Goal: Complete application form: Complete application form

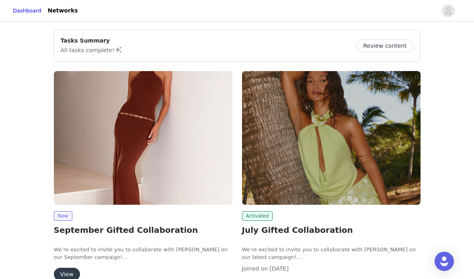
click at [65, 270] on button "View" at bounding box center [67, 274] width 26 height 13
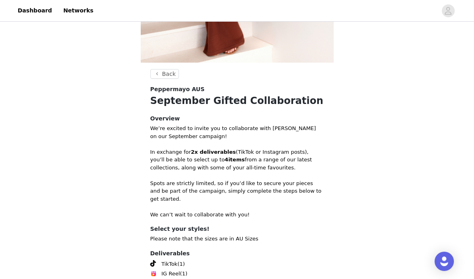
scroll to position [282, 0]
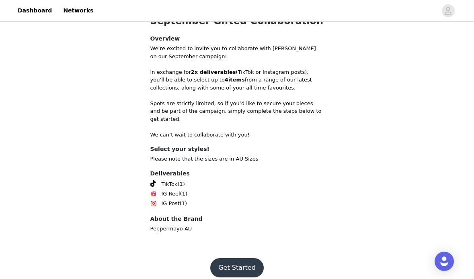
click at [237, 258] on button "Get Started" at bounding box center [236, 267] width 53 height 19
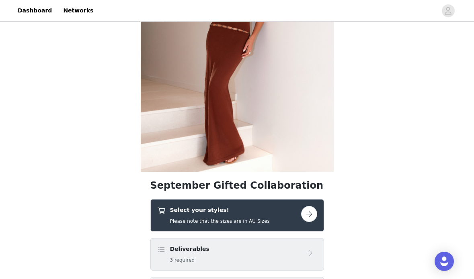
scroll to position [244, 0]
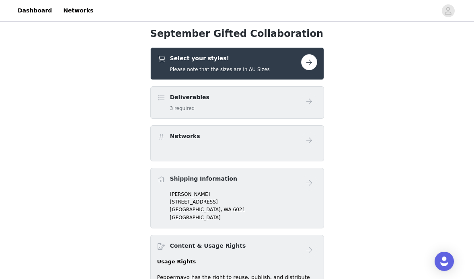
click at [312, 60] on button "button" at bounding box center [309, 62] width 16 height 16
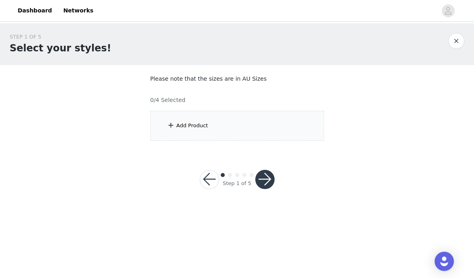
click at [200, 134] on div "Add Product" at bounding box center [237, 126] width 174 height 30
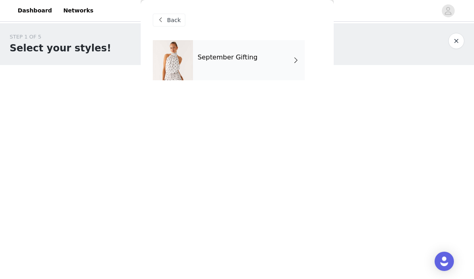
click at [289, 57] on div "September Gifting" at bounding box center [249, 60] width 112 height 40
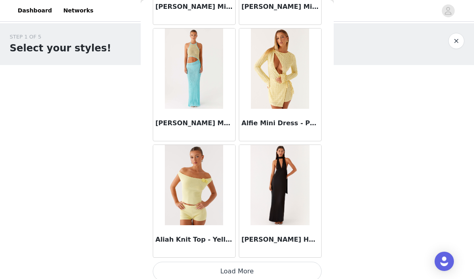
scroll to position [950, 0]
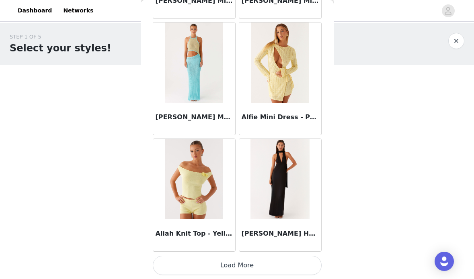
click at [243, 267] on button "Load More" at bounding box center [237, 265] width 169 height 19
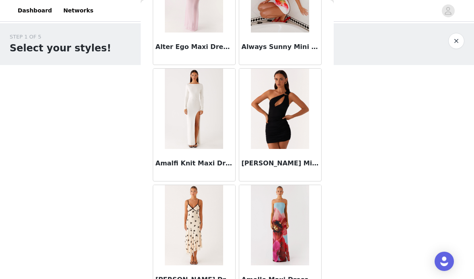
scroll to position [2116, 0]
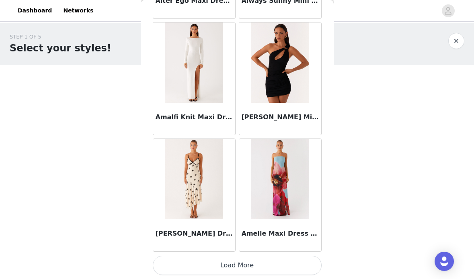
click at [238, 269] on button "Load More" at bounding box center [237, 265] width 169 height 19
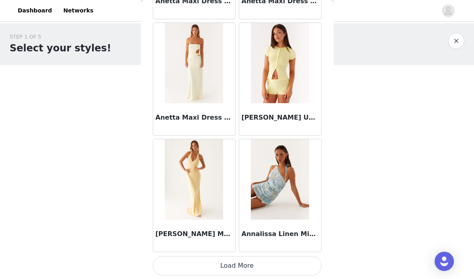
scroll to position [3281, 0]
click at [244, 263] on button "Load More" at bounding box center [237, 265] width 169 height 19
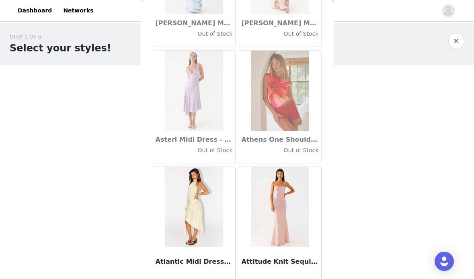
scroll to position [4446, 0]
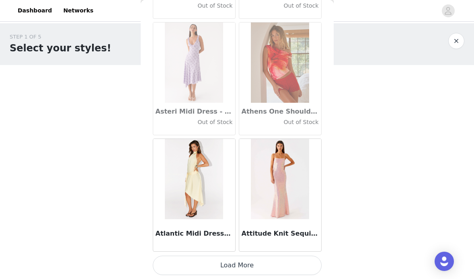
click at [206, 256] on button "Load More" at bounding box center [237, 265] width 169 height 19
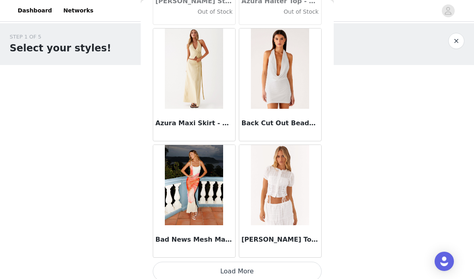
scroll to position [5612, 0]
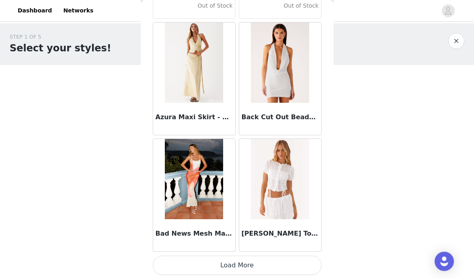
click at [239, 268] on button "Load More" at bounding box center [237, 265] width 169 height 19
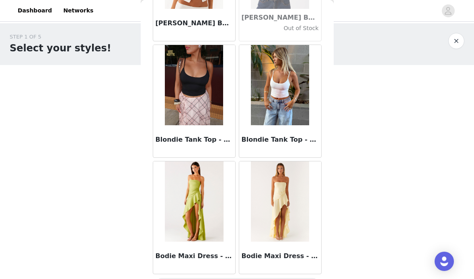
scroll to position [6777, 0]
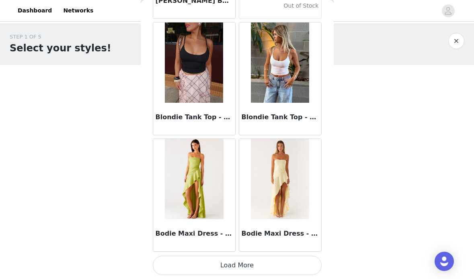
click at [260, 260] on button "Load More" at bounding box center [237, 265] width 169 height 19
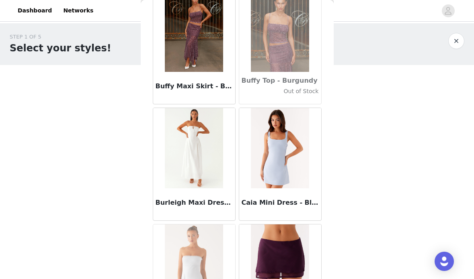
scroll to position [7942, 0]
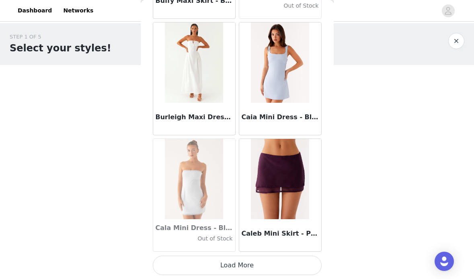
click at [285, 267] on button "Load More" at bounding box center [237, 265] width 169 height 19
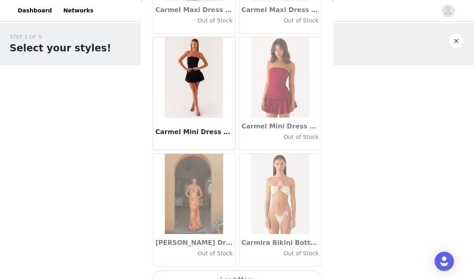
scroll to position [9108, 0]
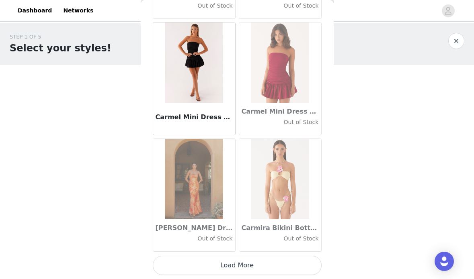
click at [237, 268] on button "Load More" at bounding box center [237, 265] width 169 height 19
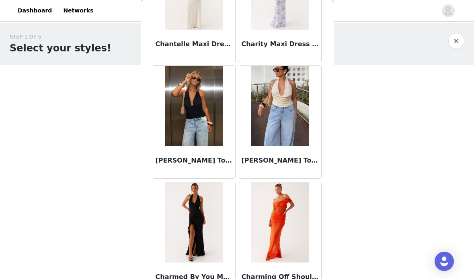
scroll to position [10230, 0]
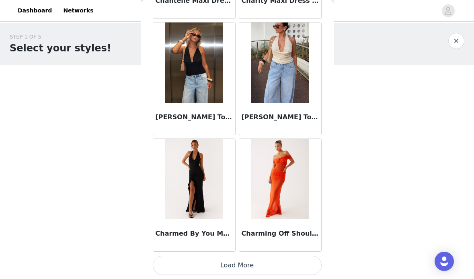
click at [253, 263] on button "Load More" at bounding box center [237, 265] width 169 height 19
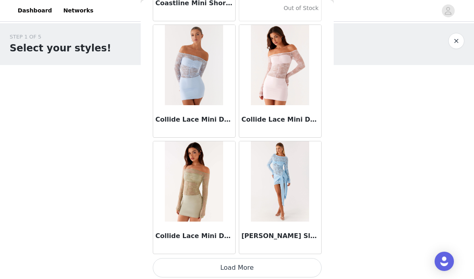
scroll to position [11438, 0]
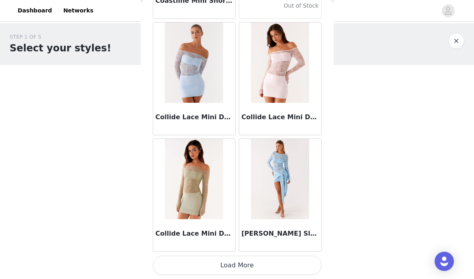
click at [236, 261] on button "Load More" at bounding box center [237, 265] width 169 height 19
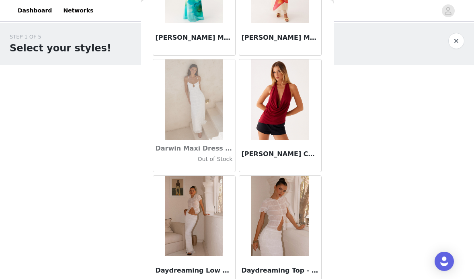
scroll to position [12604, 0]
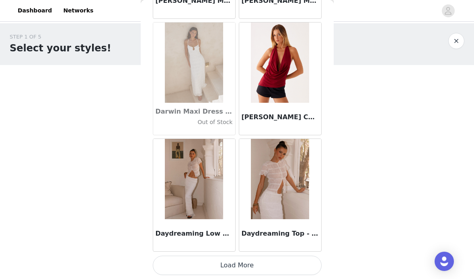
click at [248, 270] on button "Load More" at bounding box center [237, 265] width 169 height 19
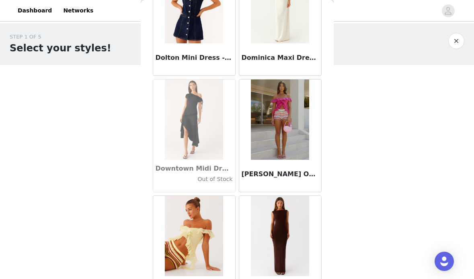
scroll to position [13769, 0]
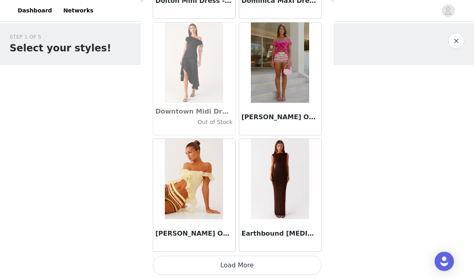
click at [235, 265] on button "Load More" at bounding box center [237, 265] width 169 height 19
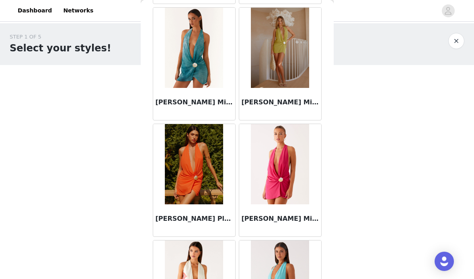
scroll to position [14934, 0]
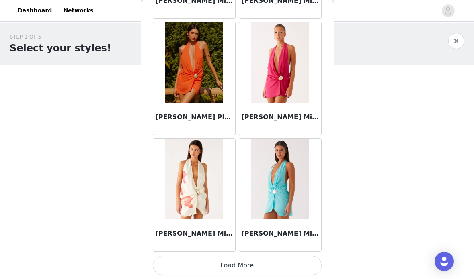
click at [239, 269] on button "Load More" at bounding box center [237, 265] width 169 height 19
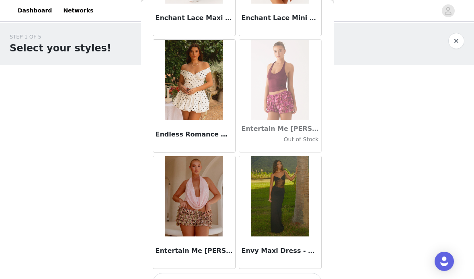
scroll to position [16100, 0]
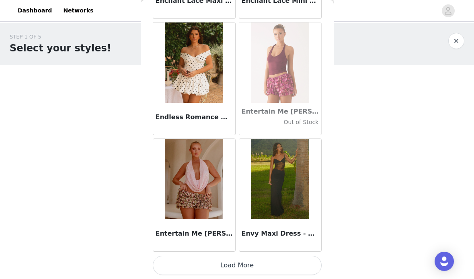
click at [233, 269] on button "Load More" at bounding box center [237, 265] width 169 height 19
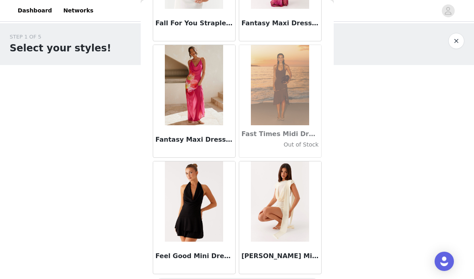
scroll to position [17265, 0]
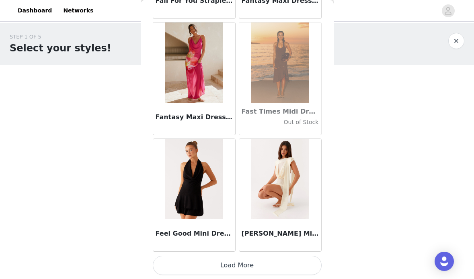
click at [230, 271] on button "Load More" at bounding box center [237, 265] width 169 height 19
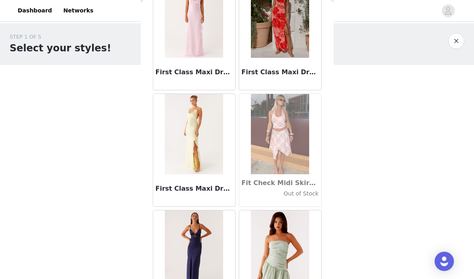
scroll to position [18430, 0]
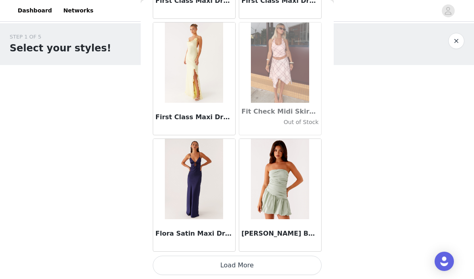
click at [233, 260] on button "Load More" at bounding box center [237, 265] width 169 height 19
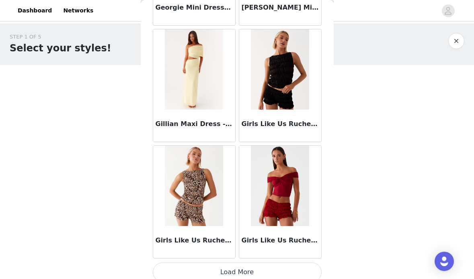
scroll to position [19596, 0]
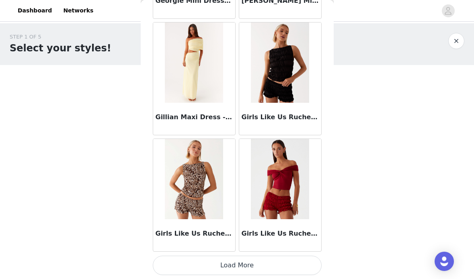
click at [233, 267] on button "Load More" at bounding box center [237, 265] width 169 height 19
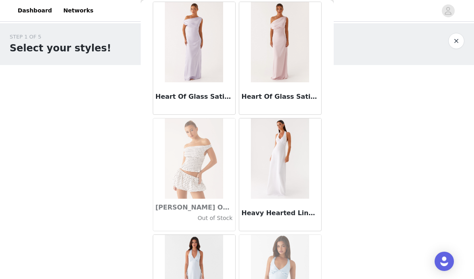
scroll to position [20761, 0]
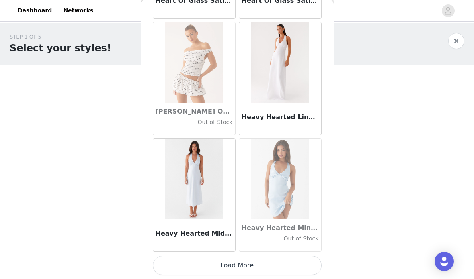
click at [239, 269] on button "Load More" at bounding box center [237, 265] width 169 height 19
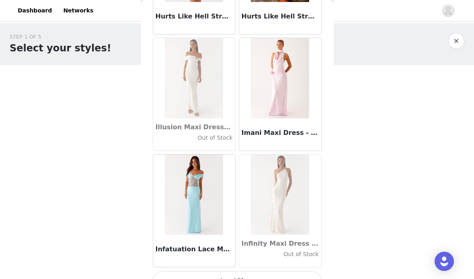
scroll to position [21926, 0]
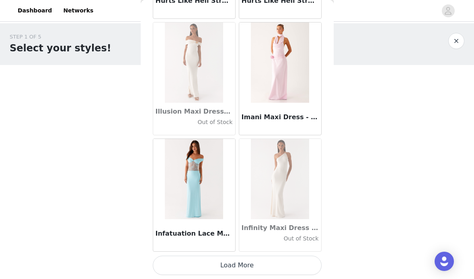
click at [248, 267] on button "Load More" at bounding box center [237, 265] width 169 height 19
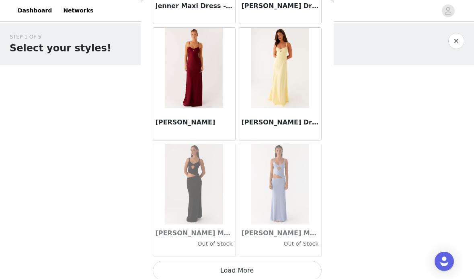
scroll to position [23092, 0]
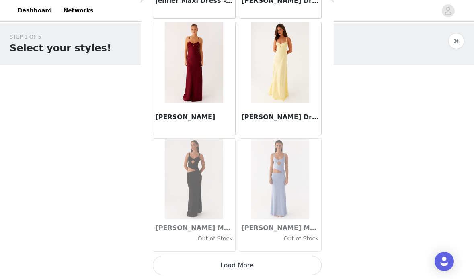
click at [239, 265] on button "Load More" at bounding box center [237, 265] width 169 height 19
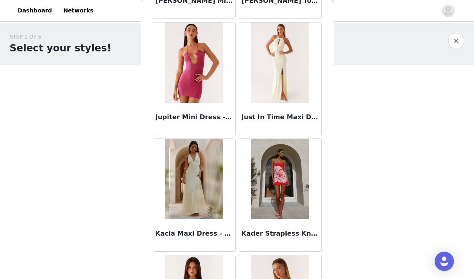
scroll to position [24257, 0]
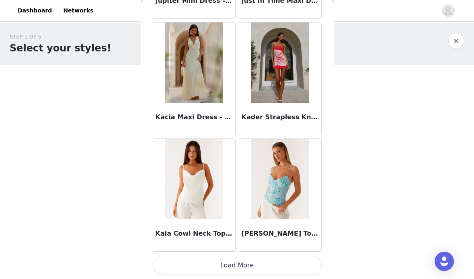
click at [243, 269] on button "Load More" at bounding box center [237, 265] width 169 height 19
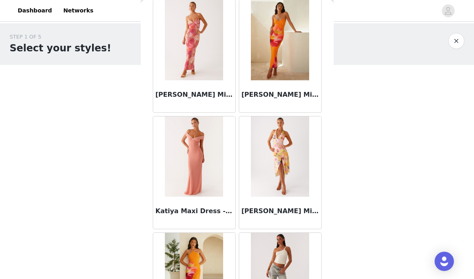
scroll to position [25422, 0]
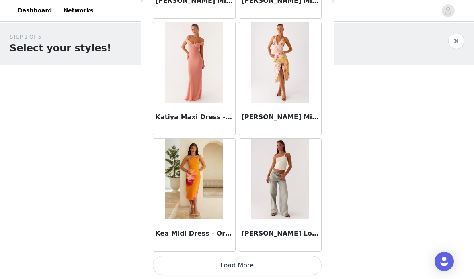
click at [229, 266] on button "Load More" at bounding box center [237, 265] width 169 height 19
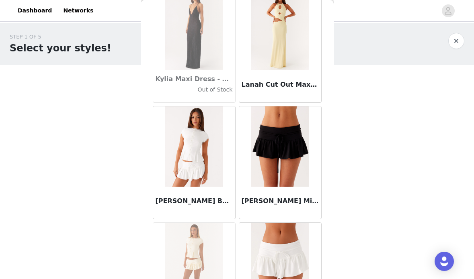
scroll to position [26588, 0]
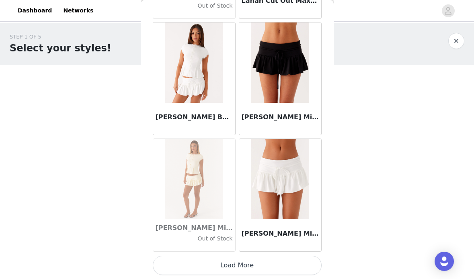
click at [250, 266] on button "Load More" at bounding box center [237, 265] width 169 height 19
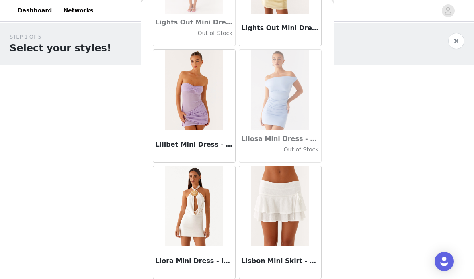
scroll to position [27753, 0]
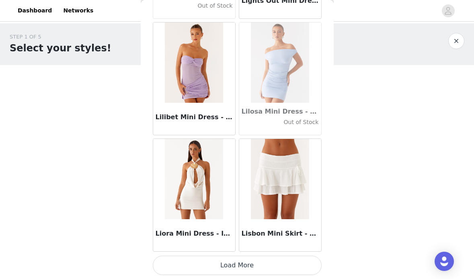
click at [232, 264] on button "Load More" at bounding box center [237, 265] width 169 height 19
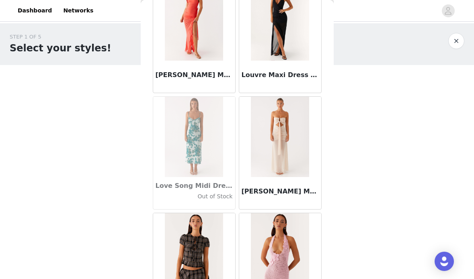
scroll to position [28516, 0]
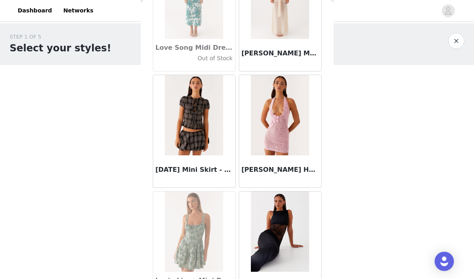
click at [291, 140] on img at bounding box center [280, 115] width 58 height 80
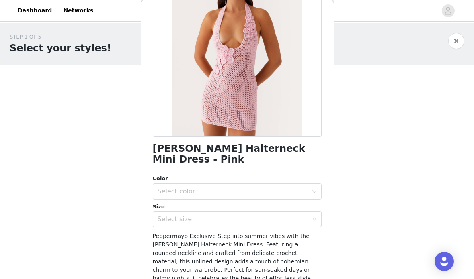
scroll to position [113, 0]
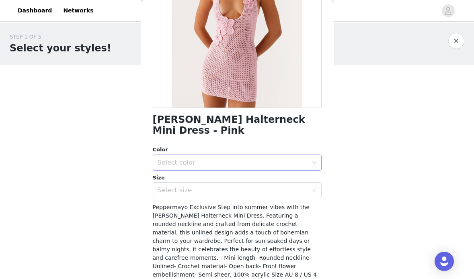
click at [206, 166] on div "Select color" at bounding box center [233, 163] width 150 height 8
click at [198, 178] on li "Pink" at bounding box center [237, 180] width 169 height 13
click at [209, 192] on div "Select size" at bounding box center [233, 190] width 150 height 8
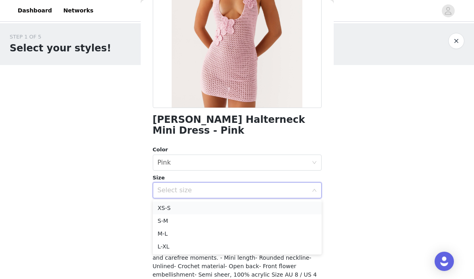
click at [191, 211] on li "XS-S" at bounding box center [237, 208] width 169 height 13
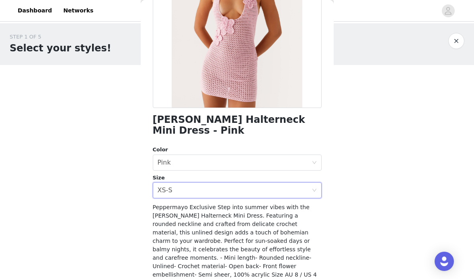
scroll to position [164, 0]
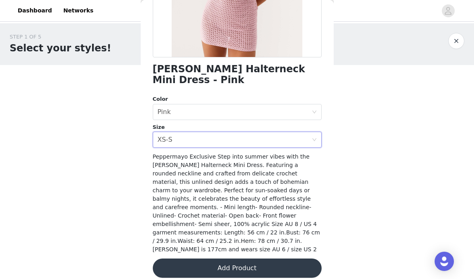
click at [225, 260] on button "Add Product" at bounding box center [237, 268] width 169 height 19
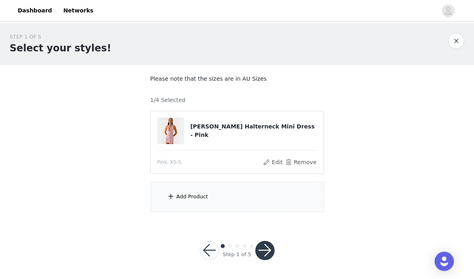
click at [231, 201] on div "Add Product" at bounding box center [237, 197] width 174 height 30
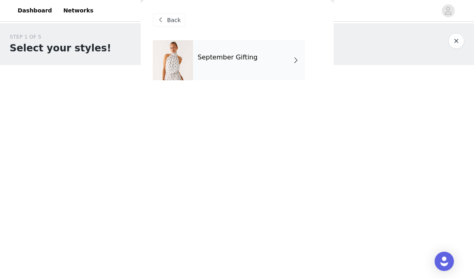
click at [267, 56] on div "September Gifting" at bounding box center [249, 60] width 112 height 40
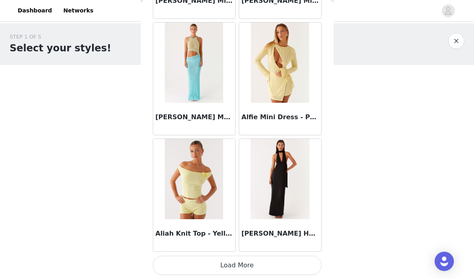
scroll to position [0, 0]
click at [261, 268] on button "Load More" at bounding box center [237, 265] width 169 height 19
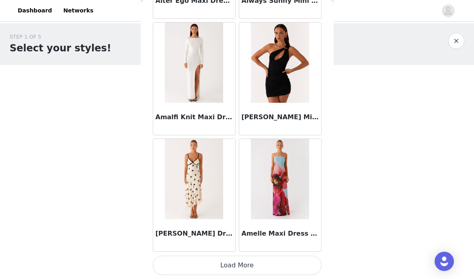
click at [248, 266] on button "Load More" at bounding box center [237, 265] width 169 height 19
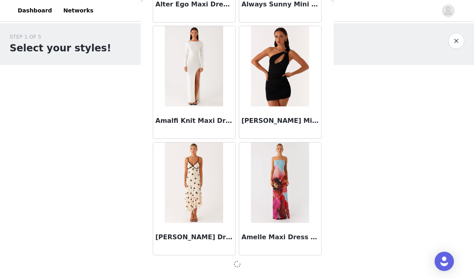
scroll to position [2112, 0]
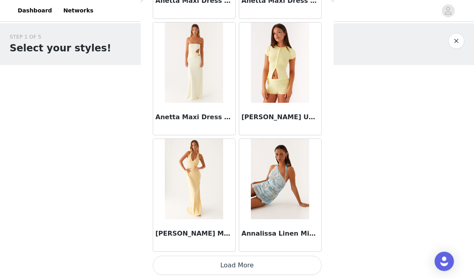
click at [242, 272] on button "Load More" at bounding box center [237, 265] width 169 height 19
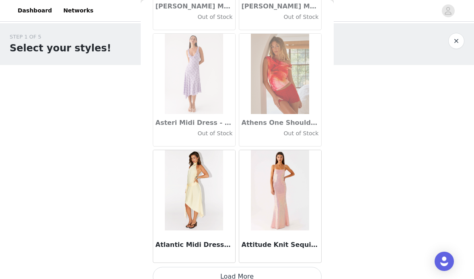
scroll to position [4446, 0]
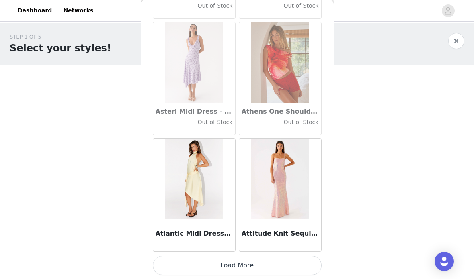
click at [246, 263] on button "Load More" at bounding box center [237, 265] width 169 height 19
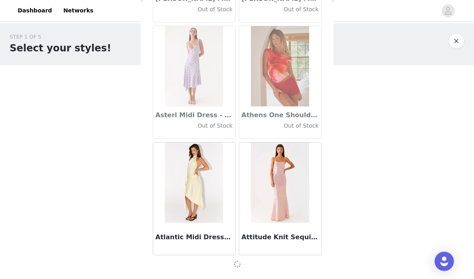
scroll to position [4443, 0]
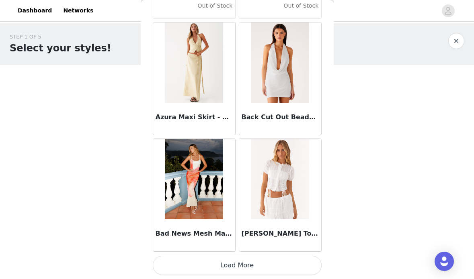
click at [242, 264] on button "Load More" at bounding box center [237, 265] width 169 height 19
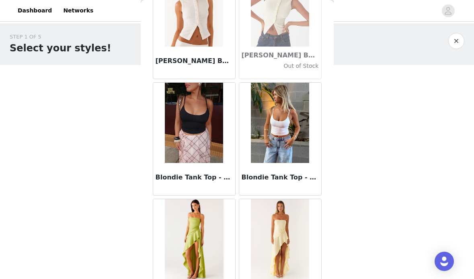
scroll to position [6777, 0]
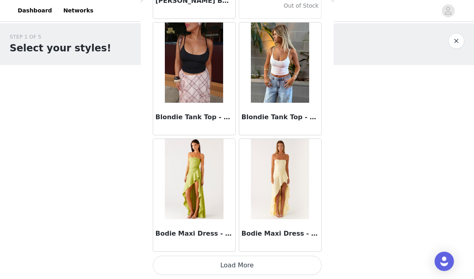
click at [239, 266] on button "Load More" at bounding box center [237, 265] width 169 height 19
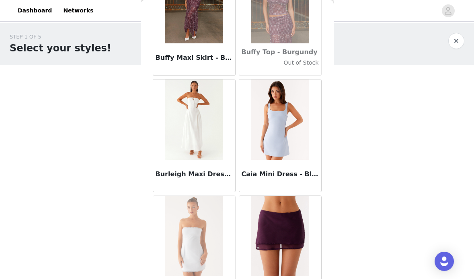
scroll to position [7942, 0]
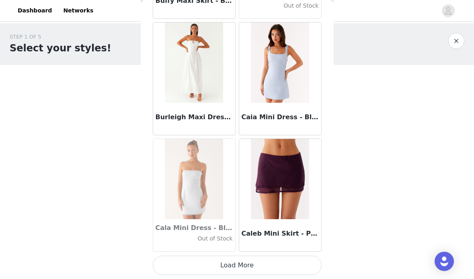
click at [232, 274] on button "Load More" at bounding box center [237, 265] width 169 height 19
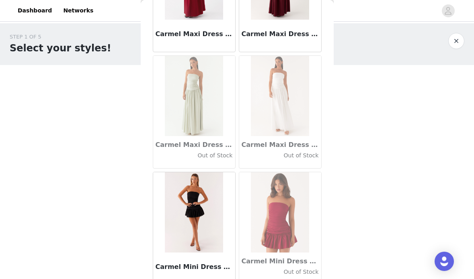
scroll to position [9108, 0]
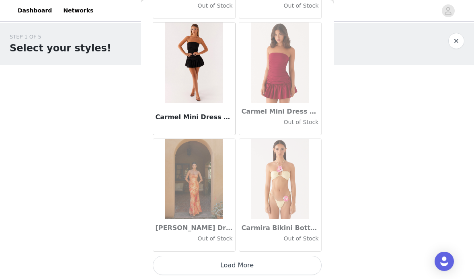
click at [275, 270] on button "Load More" at bounding box center [237, 265] width 169 height 19
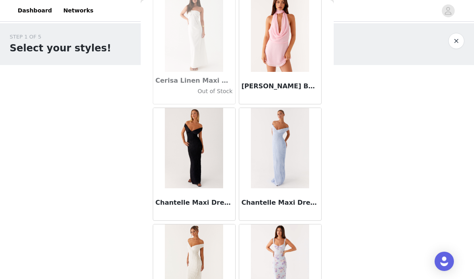
scroll to position [10273, 0]
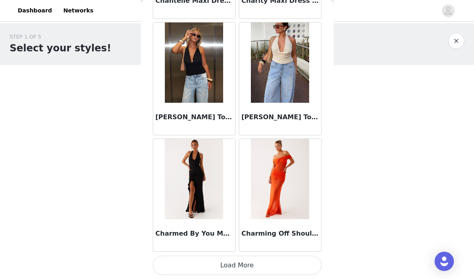
click at [285, 265] on button "Load More" at bounding box center [237, 265] width 169 height 19
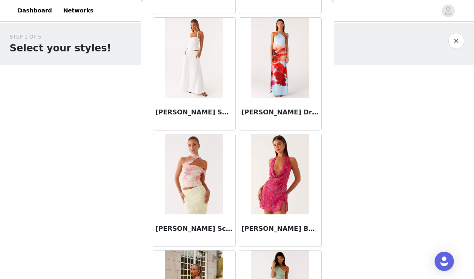
scroll to position [11438, 0]
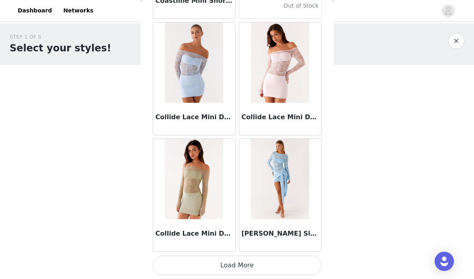
click at [293, 263] on button "Load More" at bounding box center [237, 265] width 169 height 19
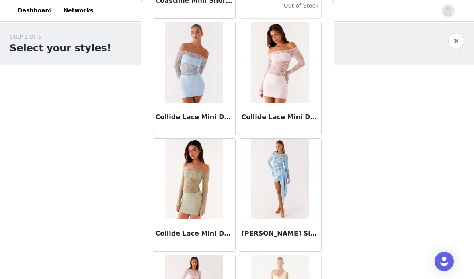
scroll to position [12604, 0]
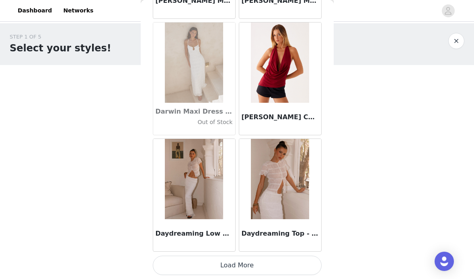
click at [294, 263] on button "Load More" at bounding box center [237, 265] width 169 height 19
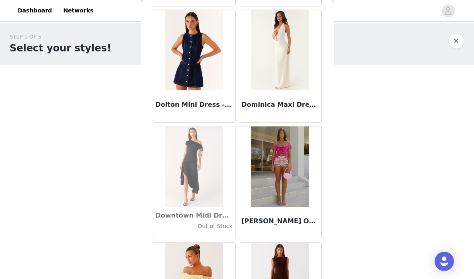
scroll to position [13769, 0]
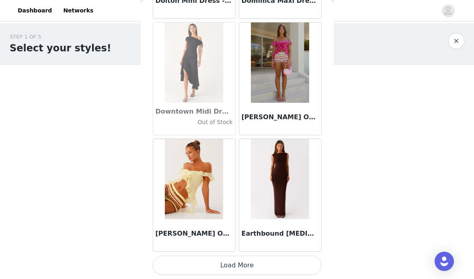
click at [283, 265] on button "Load More" at bounding box center [237, 265] width 169 height 19
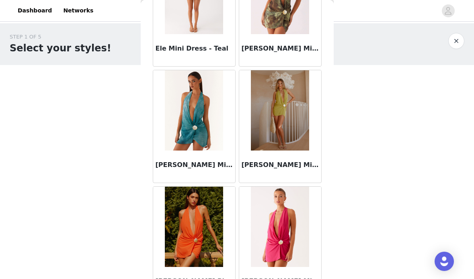
scroll to position [14934, 0]
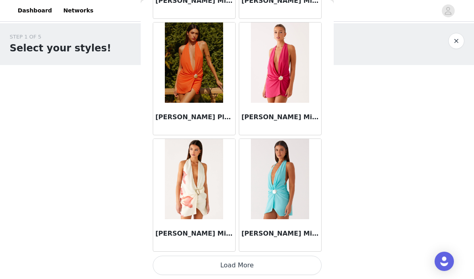
click at [281, 265] on button "Load More" at bounding box center [237, 265] width 169 height 19
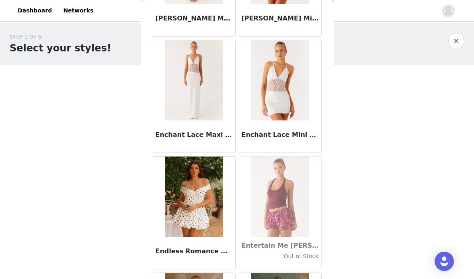
scroll to position [16100, 0]
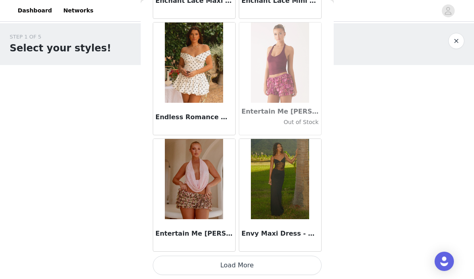
click at [270, 270] on button "Load More" at bounding box center [237, 265] width 169 height 19
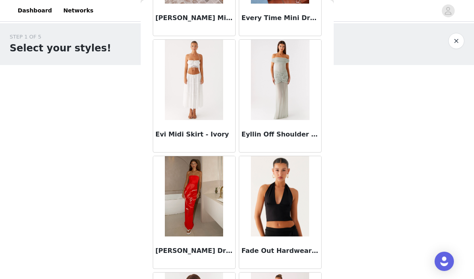
scroll to position [17265, 0]
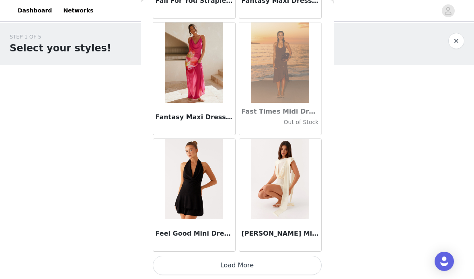
click at [277, 266] on button "Load More" at bounding box center [237, 265] width 169 height 19
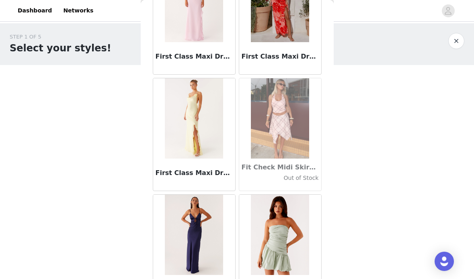
scroll to position [18430, 0]
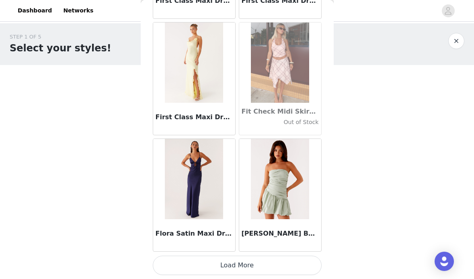
click at [259, 268] on button "Load More" at bounding box center [237, 265] width 169 height 19
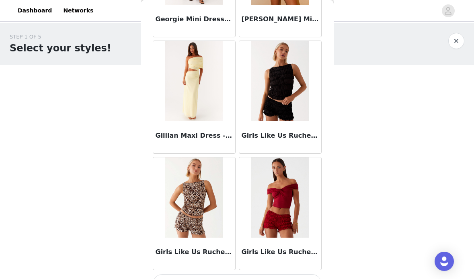
scroll to position [19596, 0]
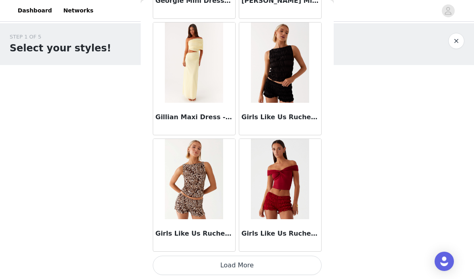
click at [233, 262] on button "Load More" at bounding box center [237, 265] width 169 height 19
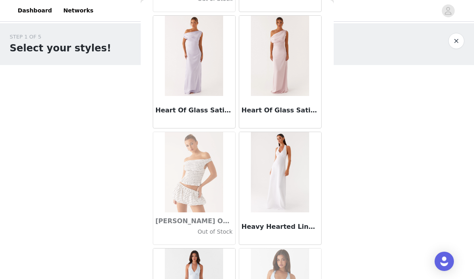
scroll to position [20761, 0]
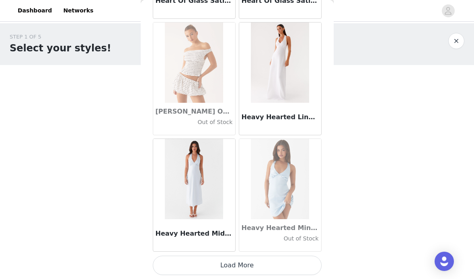
click at [254, 262] on button "Load More" at bounding box center [237, 265] width 169 height 19
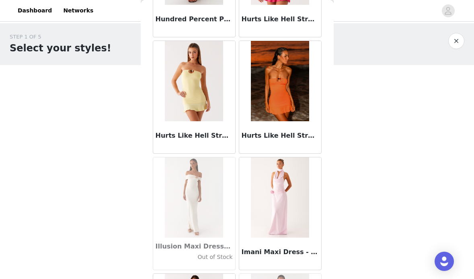
scroll to position [21926, 0]
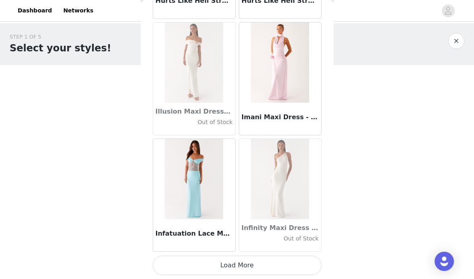
click at [237, 265] on button "Load More" at bounding box center [237, 265] width 169 height 19
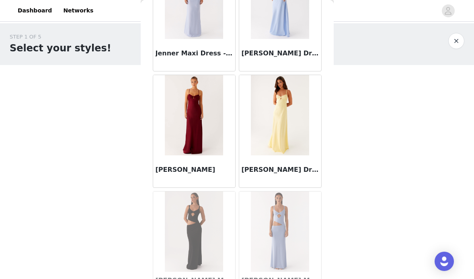
scroll to position [23092, 0]
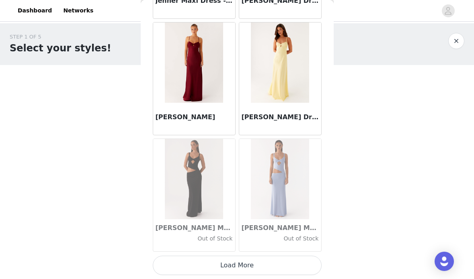
click at [231, 260] on button "Load More" at bounding box center [237, 265] width 169 height 19
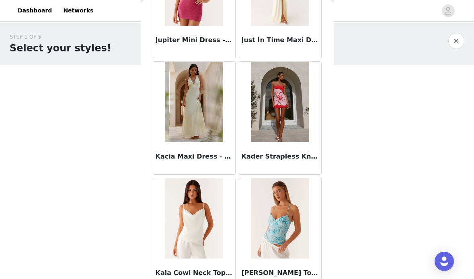
scroll to position [24257, 0]
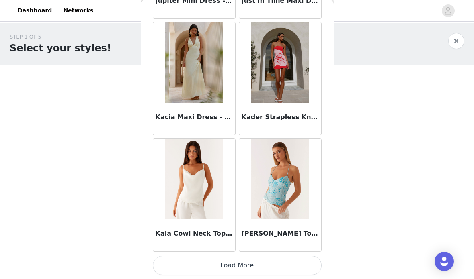
click at [231, 262] on button "Load More" at bounding box center [237, 265] width 169 height 19
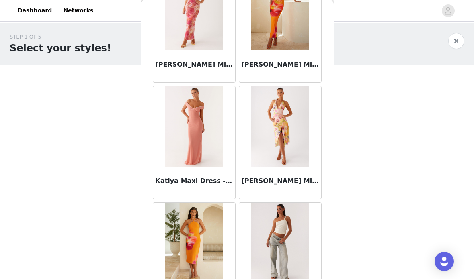
scroll to position [25422, 0]
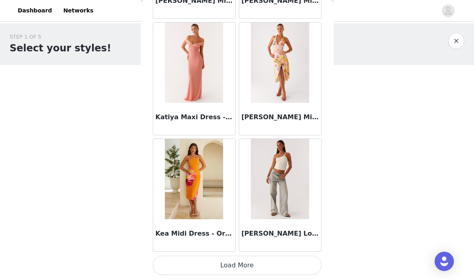
click at [237, 267] on button "Load More" at bounding box center [237, 265] width 169 height 19
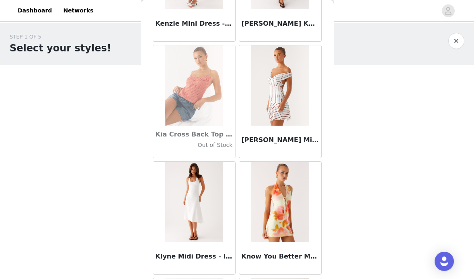
scroll to position [26588, 0]
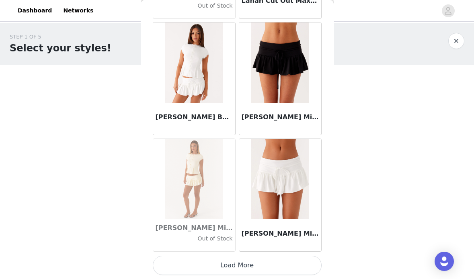
click at [234, 269] on button "Load More" at bounding box center [237, 265] width 169 height 19
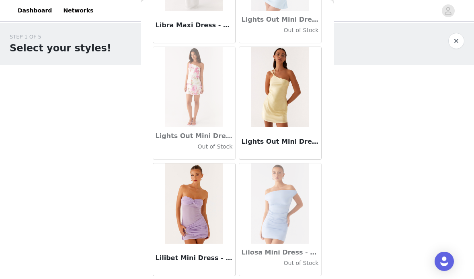
scroll to position [27753, 0]
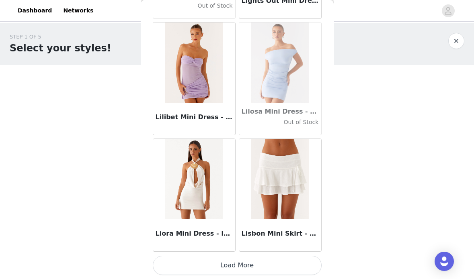
click at [242, 264] on button "Load More" at bounding box center [237, 265] width 169 height 19
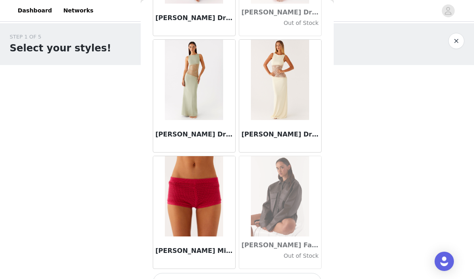
scroll to position [28918, 0]
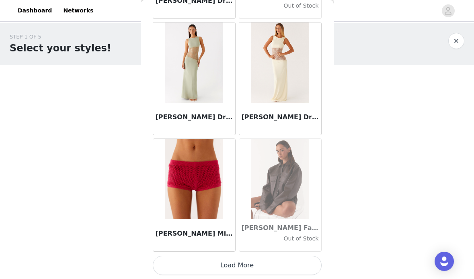
click at [236, 266] on button "Load More" at bounding box center [237, 265] width 169 height 19
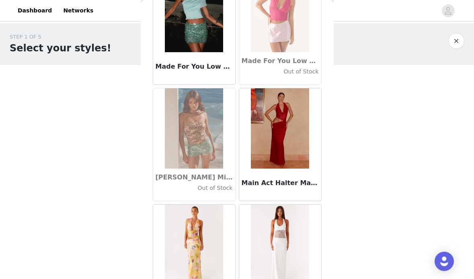
scroll to position [30084, 0]
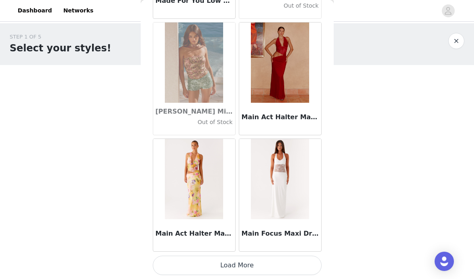
click at [236, 262] on button "Load More" at bounding box center [237, 265] width 169 height 19
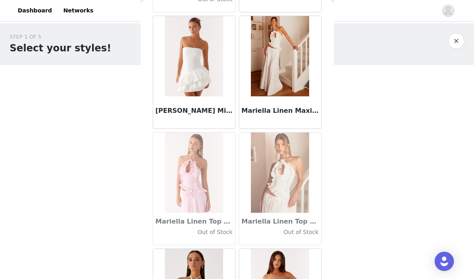
scroll to position [31249, 0]
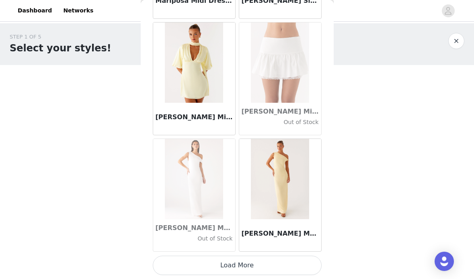
click at [234, 267] on button "Load More" at bounding box center [237, 265] width 169 height 19
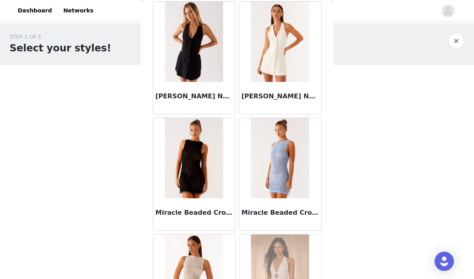
scroll to position [32414, 0]
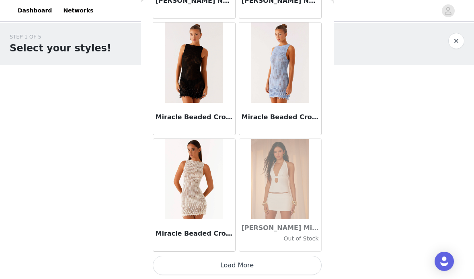
click at [239, 270] on button "Load More" at bounding box center [237, 265] width 169 height 19
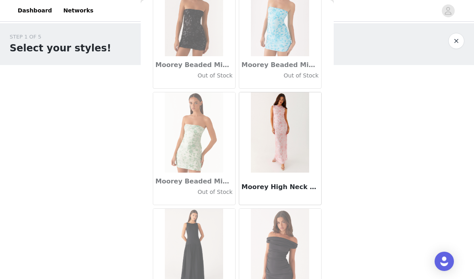
scroll to position [33580, 0]
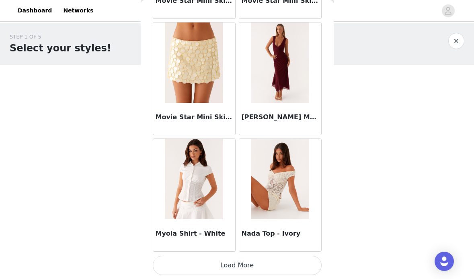
click at [247, 270] on button "Load More" at bounding box center [237, 265] width 169 height 19
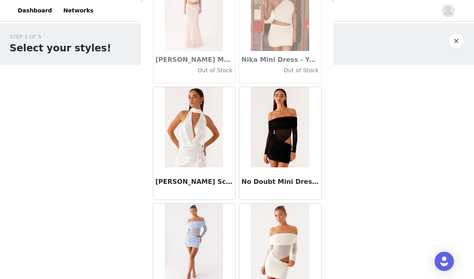
scroll to position [34745, 0]
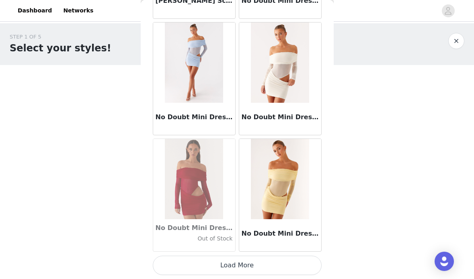
click at [235, 266] on button "Load More" at bounding box center [237, 265] width 169 height 19
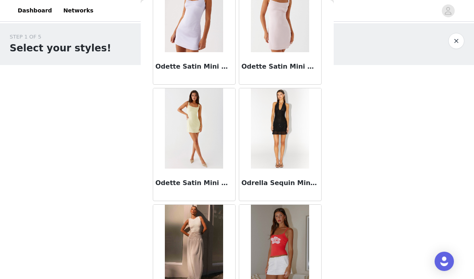
scroll to position [35910, 0]
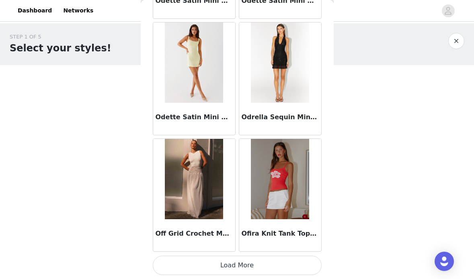
click at [245, 266] on button "Load More" at bounding box center [237, 265] width 169 height 19
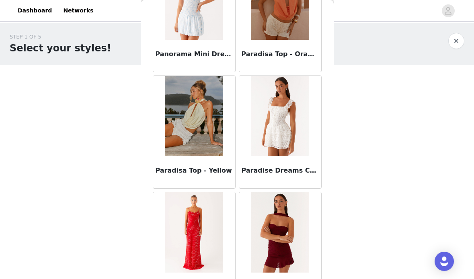
scroll to position [37076, 0]
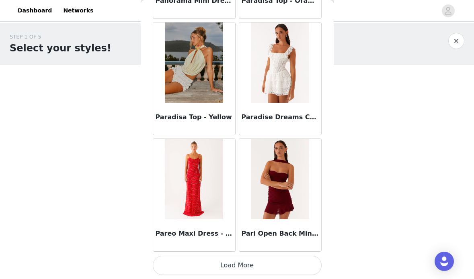
click at [232, 265] on button "Load More" at bounding box center [237, 265] width 169 height 19
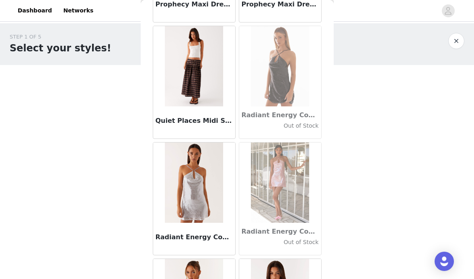
scroll to position [38241, 0]
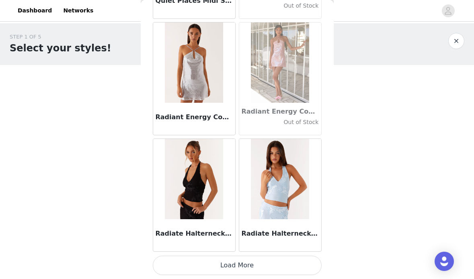
click at [240, 264] on button "Load More" at bounding box center [237, 265] width 169 height 19
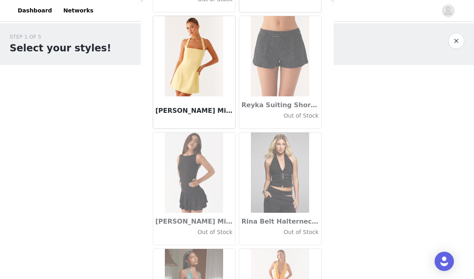
scroll to position [39406, 0]
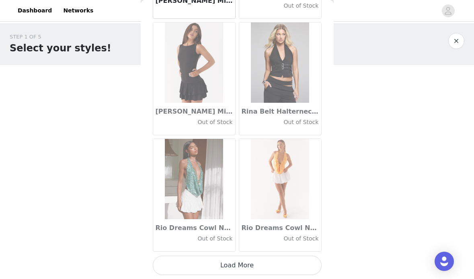
click at [239, 266] on button "Load More" at bounding box center [237, 265] width 169 height 19
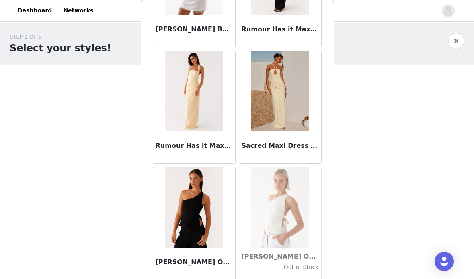
scroll to position [40572, 0]
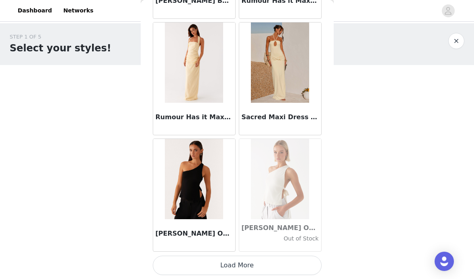
click at [235, 266] on button "Load More" at bounding box center [237, 265] width 169 height 19
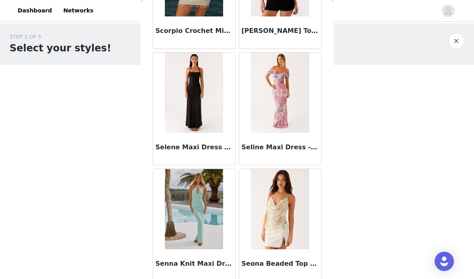
scroll to position [41737, 0]
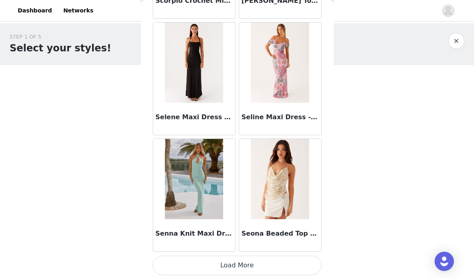
click at [240, 272] on button "Load More" at bounding box center [237, 265] width 169 height 19
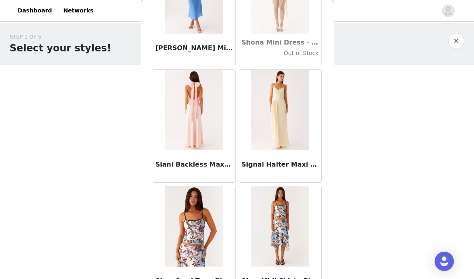
scroll to position [42411, 0]
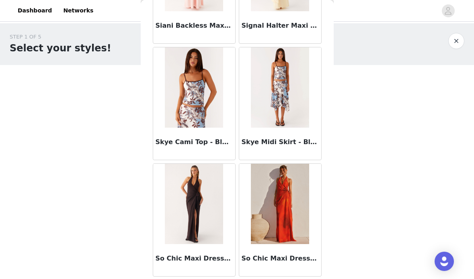
click at [271, 86] on img at bounding box center [280, 87] width 58 height 80
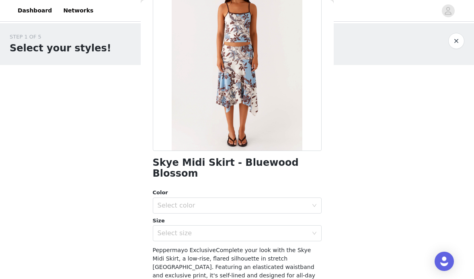
scroll to position [153, 0]
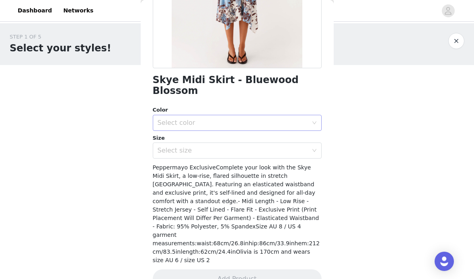
click at [275, 119] on div "Select color" at bounding box center [233, 123] width 150 height 8
click at [219, 126] on li "Bluewood Blossom" at bounding box center [237, 129] width 169 height 13
click at [220, 143] on div "Select size" at bounding box center [235, 150] width 154 height 15
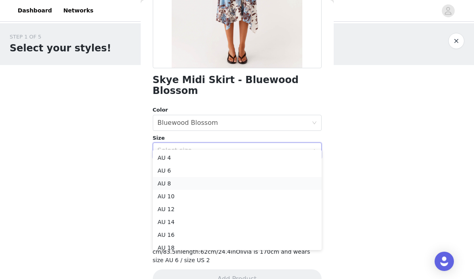
click at [199, 189] on li "AU 8" at bounding box center [237, 183] width 169 height 13
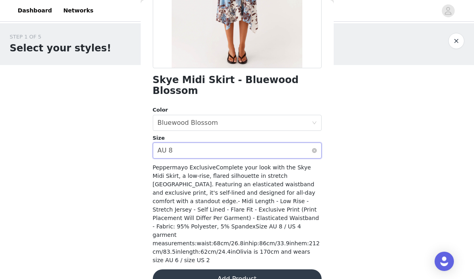
click at [202, 143] on div "Select size AU 8" at bounding box center [235, 150] width 154 height 15
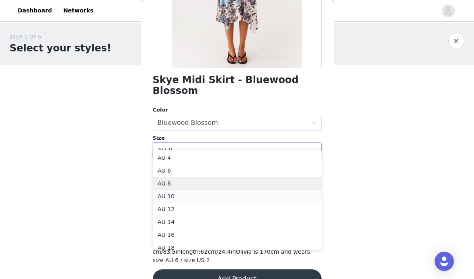
click at [189, 194] on li "AU 10" at bounding box center [237, 196] width 169 height 13
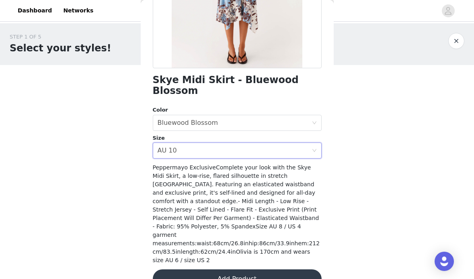
click at [219, 270] on button "Add Product" at bounding box center [237, 279] width 169 height 19
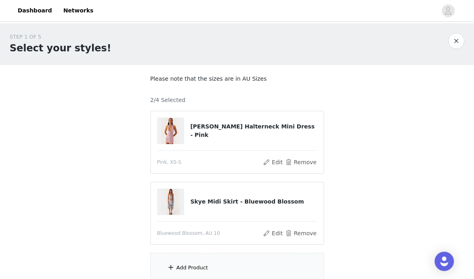
scroll to position [63, 0]
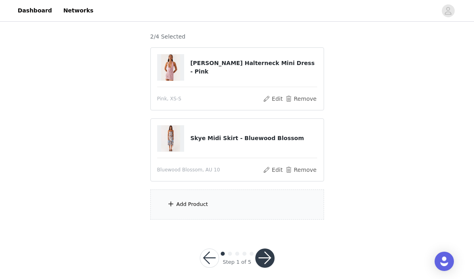
click at [176, 207] on div "Add Product" at bounding box center [192, 205] width 32 height 8
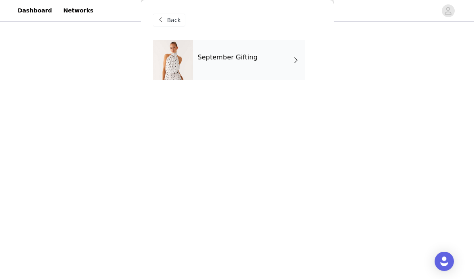
click at [245, 70] on div "September Gifting" at bounding box center [249, 60] width 112 height 40
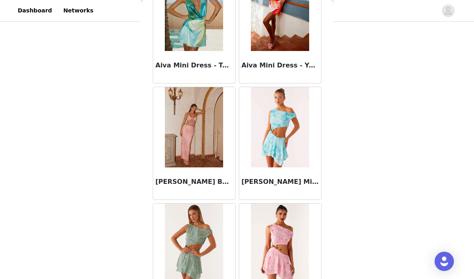
scroll to position [950, 0]
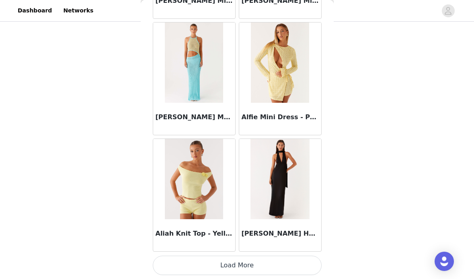
click at [235, 257] on button "Load More" at bounding box center [237, 265] width 169 height 19
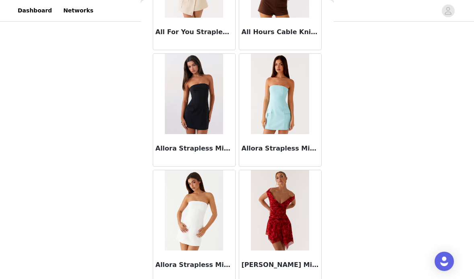
scroll to position [2116, 0]
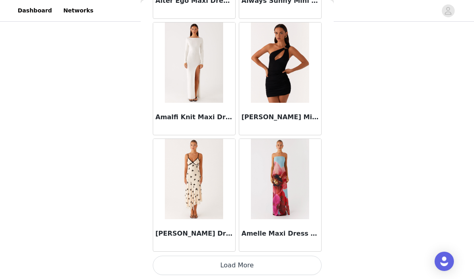
click at [235, 266] on button "Load More" at bounding box center [237, 265] width 169 height 19
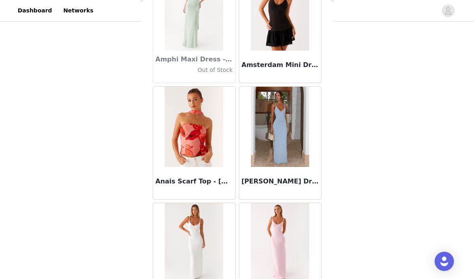
scroll to position [3281, 0]
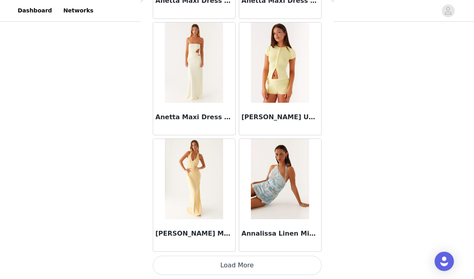
click at [272, 266] on button "Load More" at bounding box center [237, 265] width 169 height 19
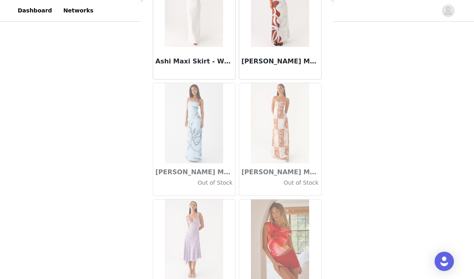
scroll to position [4446, 0]
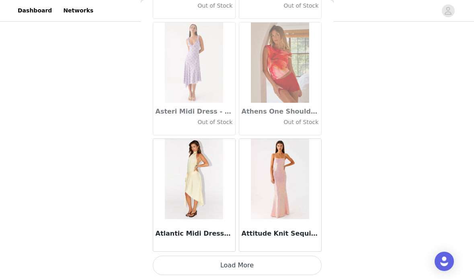
click at [248, 262] on button "Load More" at bounding box center [237, 265] width 169 height 19
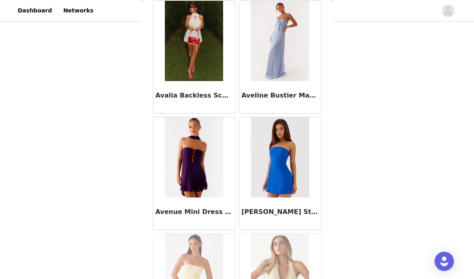
scroll to position [5612, 0]
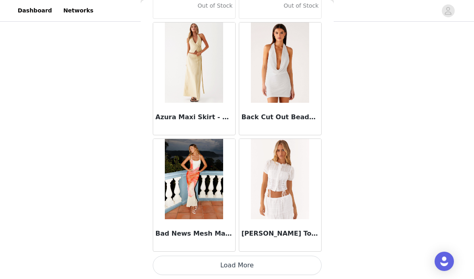
click at [228, 261] on button "Load More" at bounding box center [237, 265] width 169 height 19
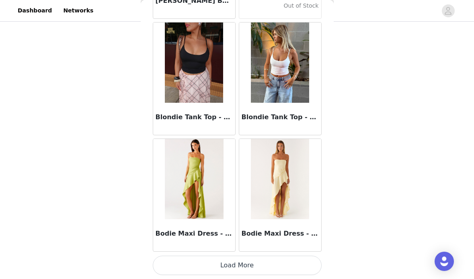
click at [234, 266] on button "Load More" at bounding box center [237, 265] width 169 height 19
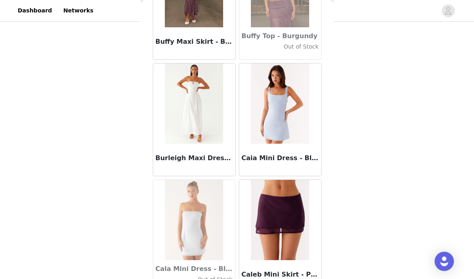
scroll to position [7942, 0]
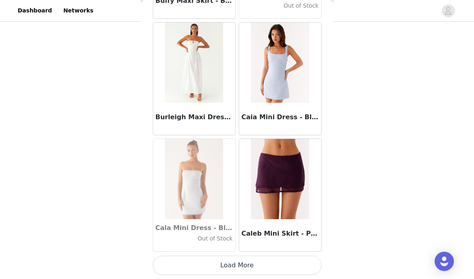
click at [249, 266] on button "Load More" at bounding box center [237, 265] width 169 height 19
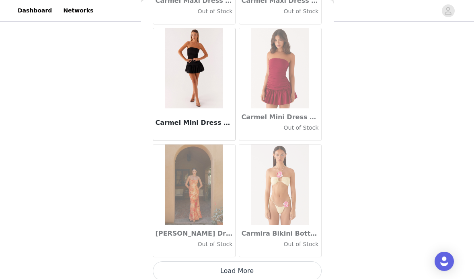
scroll to position [9108, 0]
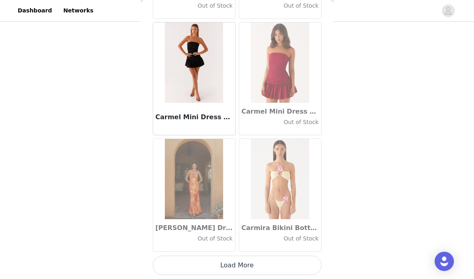
click at [235, 263] on button "Load More" at bounding box center [237, 265] width 169 height 19
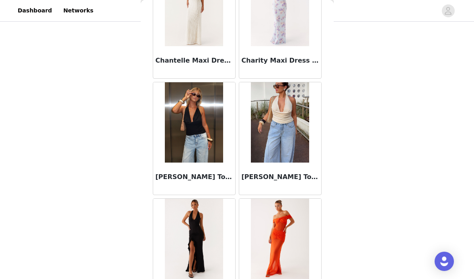
scroll to position [10273, 0]
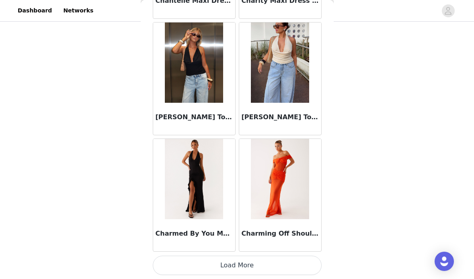
click at [248, 261] on button "Load More" at bounding box center [237, 265] width 169 height 19
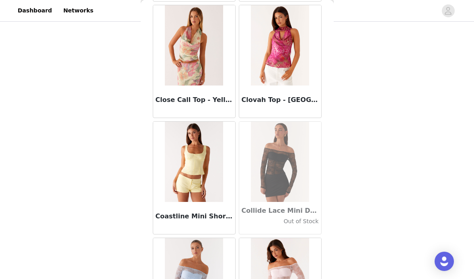
scroll to position [11438, 0]
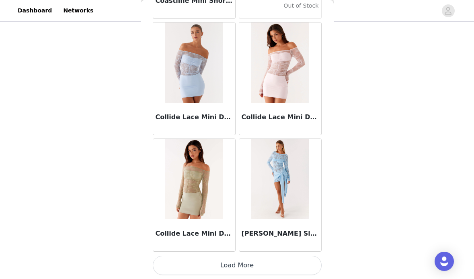
click at [242, 264] on button "Load More" at bounding box center [237, 265] width 169 height 19
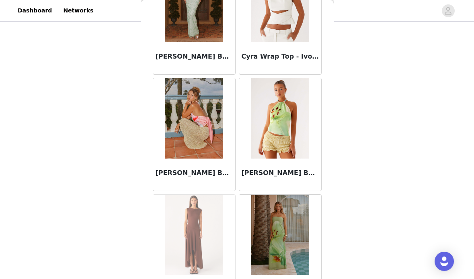
scroll to position [12604, 0]
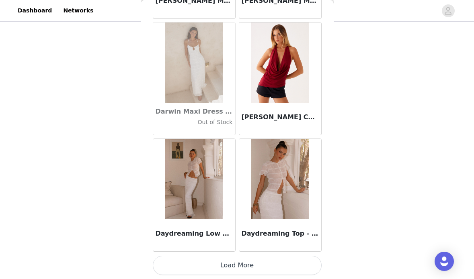
click at [239, 262] on button "Load More" at bounding box center [237, 265] width 169 height 19
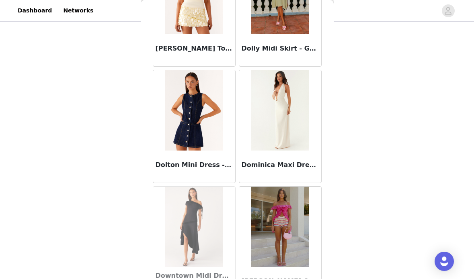
scroll to position [13769, 0]
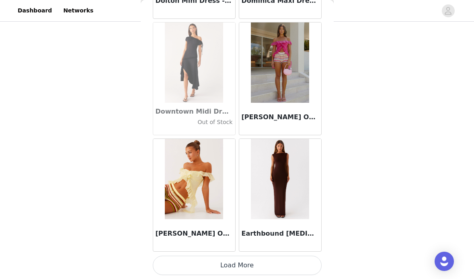
click at [230, 267] on button "Load More" at bounding box center [237, 265] width 169 height 19
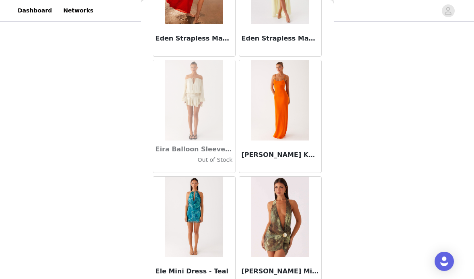
scroll to position [14934, 0]
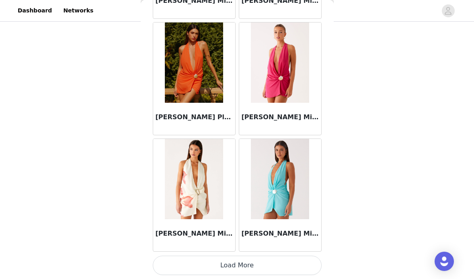
click at [249, 261] on button "Load More" at bounding box center [237, 265] width 169 height 19
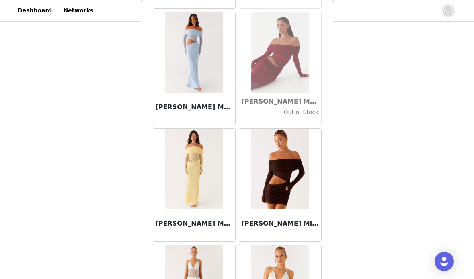
scroll to position [16100, 0]
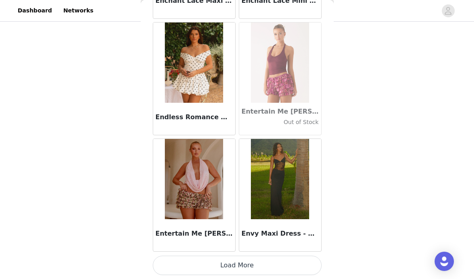
click at [233, 263] on button "Load More" at bounding box center [237, 265] width 169 height 19
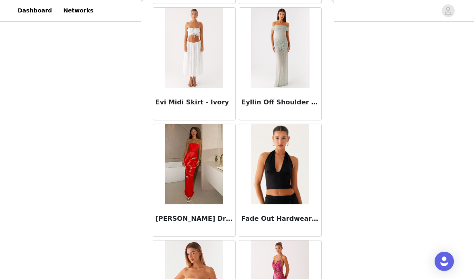
scroll to position [17265, 0]
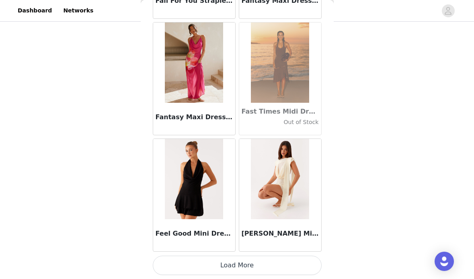
click at [233, 267] on button "Load More" at bounding box center [237, 265] width 169 height 19
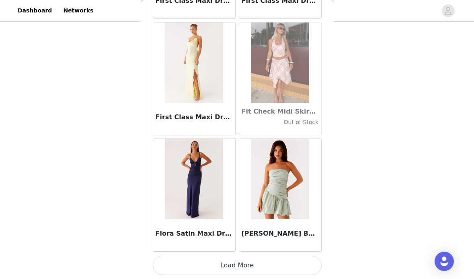
click at [242, 262] on button "Load More" at bounding box center [237, 265] width 169 height 19
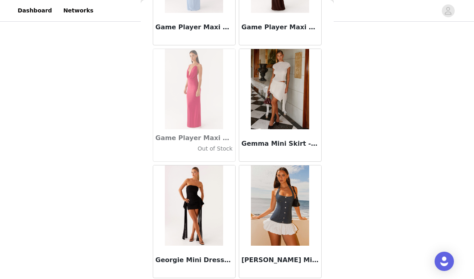
scroll to position [19596, 0]
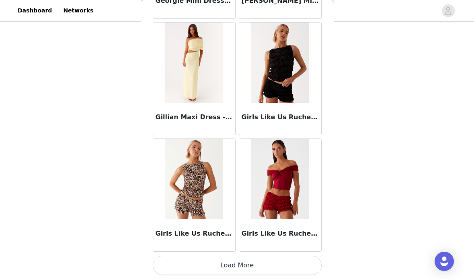
click at [241, 265] on button "Load More" at bounding box center [237, 265] width 169 height 19
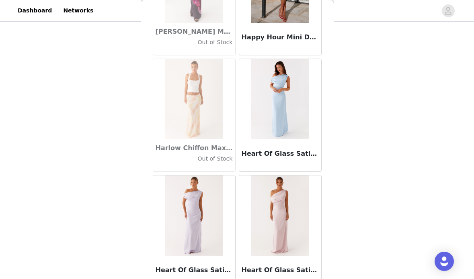
scroll to position [20761, 0]
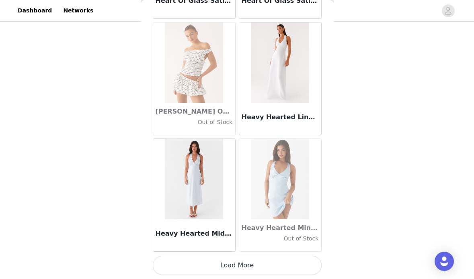
click at [236, 272] on button "Load More" at bounding box center [237, 265] width 169 height 19
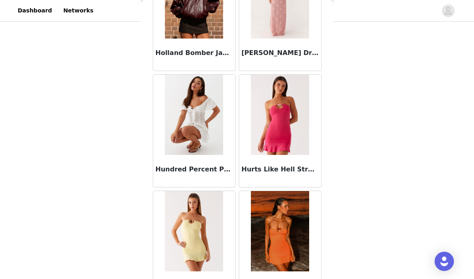
scroll to position [21926, 0]
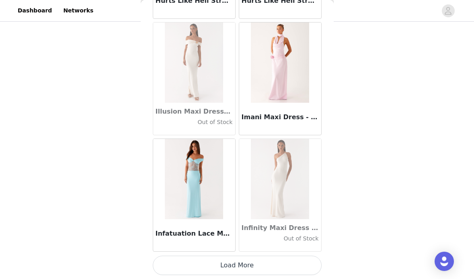
click at [238, 266] on button "Load More" at bounding box center [237, 265] width 169 height 19
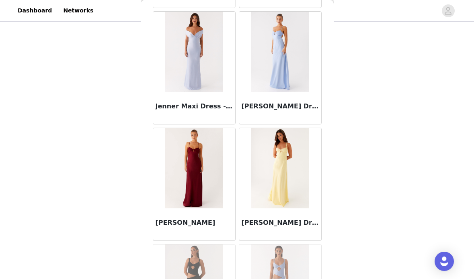
scroll to position [23092, 0]
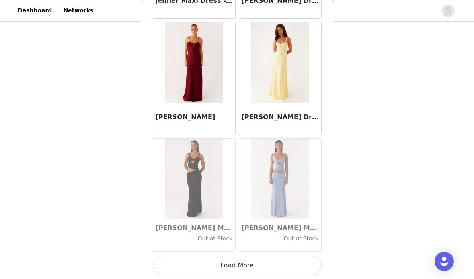
click at [237, 263] on button "Load More" at bounding box center [237, 265] width 169 height 19
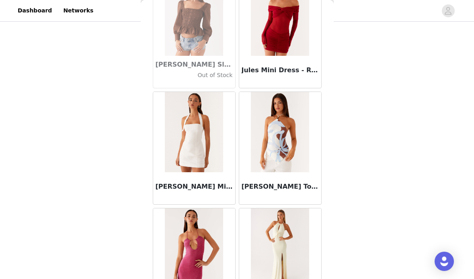
scroll to position [24257, 0]
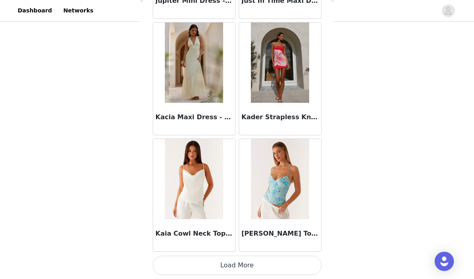
click at [236, 267] on button "Load More" at bounding box center [237, 265] width 169 height 19
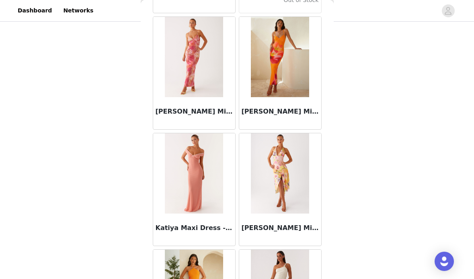
scroll to position [25422, 0]
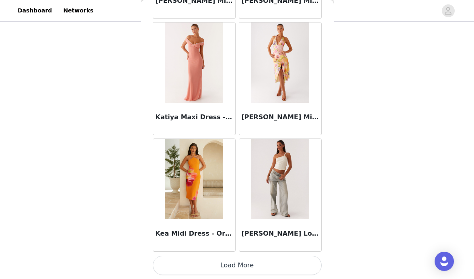
click at [238, 262] on button "Load More" at bounding box center [237, 265] width 169 height 19
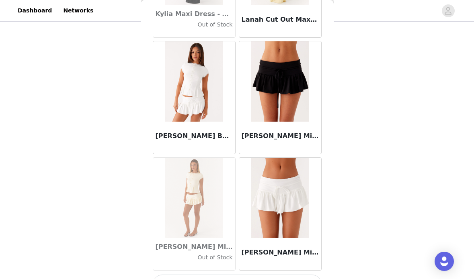
scroll to position [26588, 0]
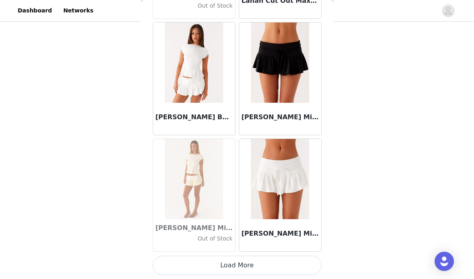
click at [239, 265] on button "Load More" at bounding box center [237, 265] width 169 height 19
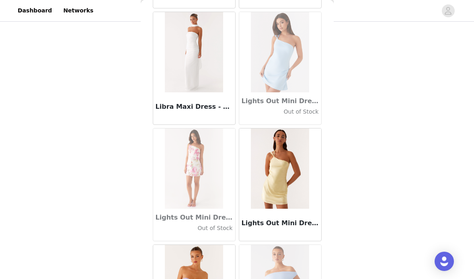
scroll to position [27753, 0]
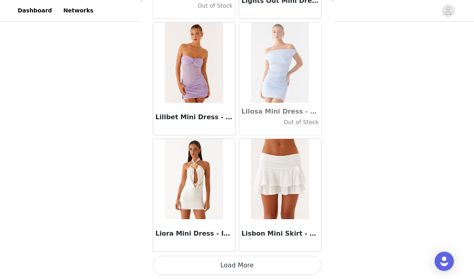
click at [237, 261] on button "Load More" at bounding box center [237, 265] width 169 height 19
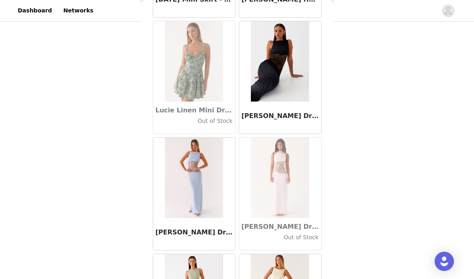
scroll to position [28918, 0]
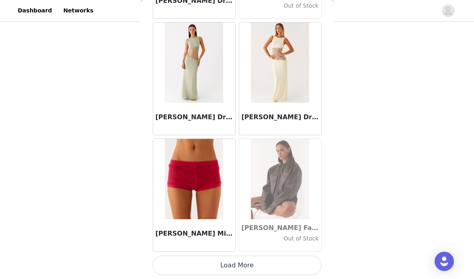
click at [240, 260] on button "Load More" at bounding box center [237, 265] width 169 height 19
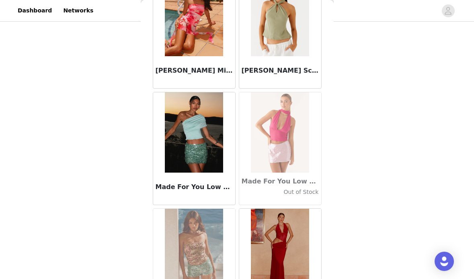
scroll to position [30084, 0]
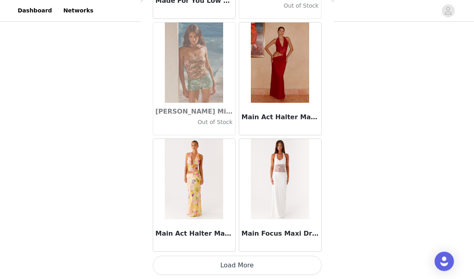
click at [244, 259] on button "Load More" at bounding box center [237, 265] width 169 height 19
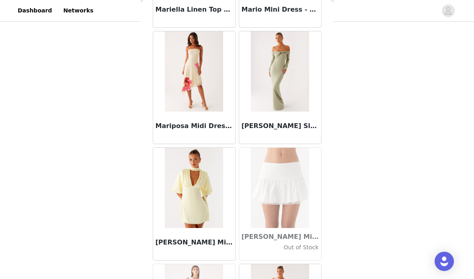
scroll to position [31249, 0]
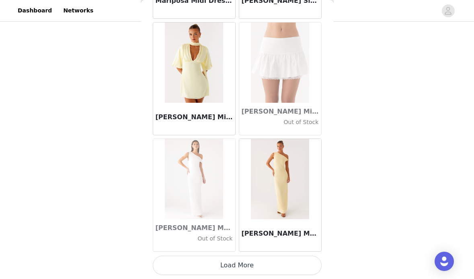
click at [245, 269] on button "Load More" at bounding box center [237, 265] width 169 height 19
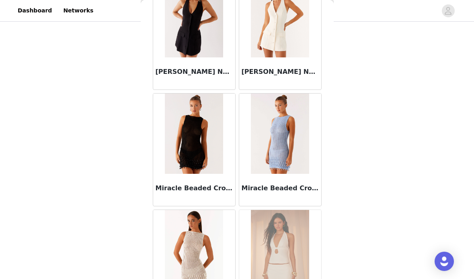
scroll to position [32414, 0]
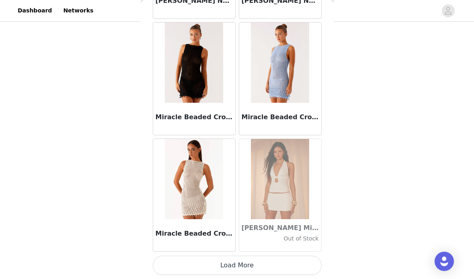
click at [252, 266] on button "Load More" at bounding box center [237, 265] width 169 height 19
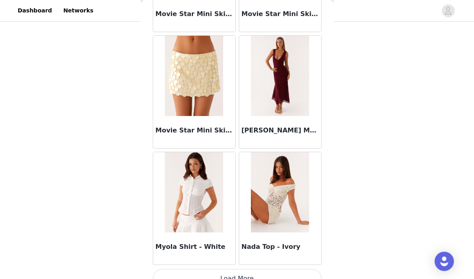
scroll to position [33580, 0]
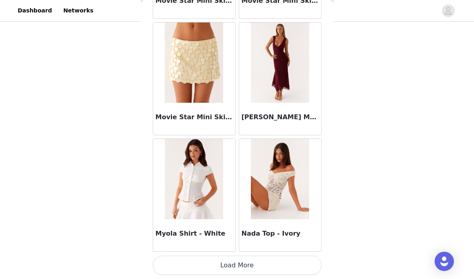
click at [236, 262] on button "Load More" at bounding box center [237, 265] width 169 height 19
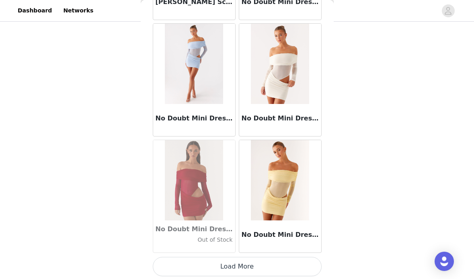
scroll to position [34745, 0]
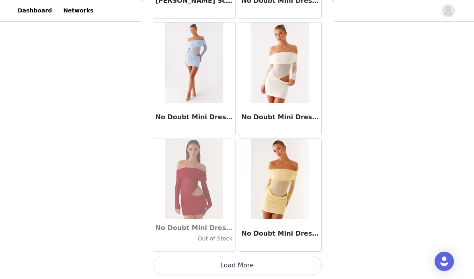
click at [215, 272] on button "Load More" at bounding box center [237, 265] width 169 height 19
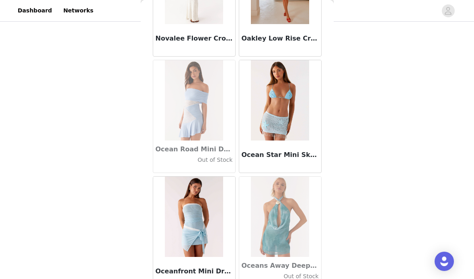
scroll to position [35910, 0]
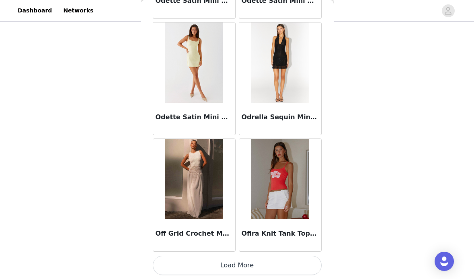
click at [242, 264] on button "Load More" at bounding box center [237, 265] width 169 height 19
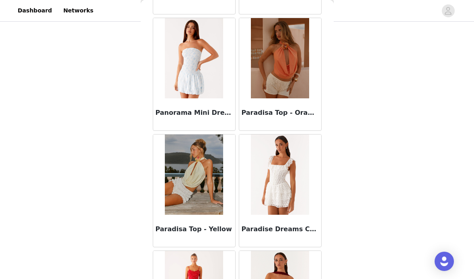
scroll to position [37076, 0]
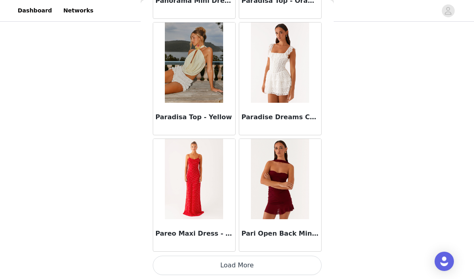
click at [251, 265] on button "Load More" at bounding box center [237, 265] width 169 height 19
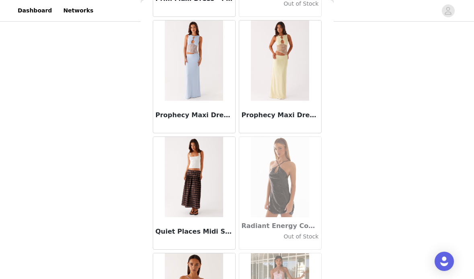
scroll to position [38241, 0]
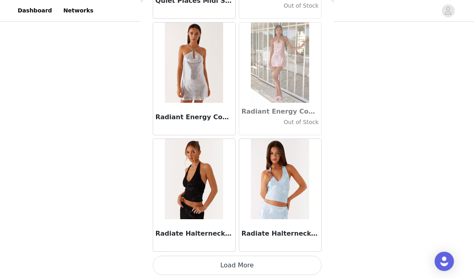
click at [239, 269] on button "Load More" at bounding box center [237, 265] width 169 height 19
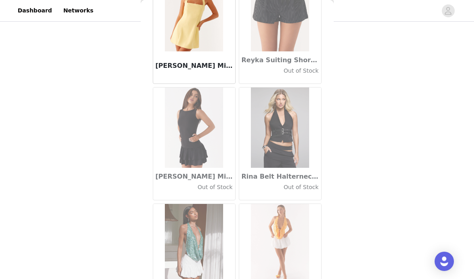
scroll to position [39406, 0]
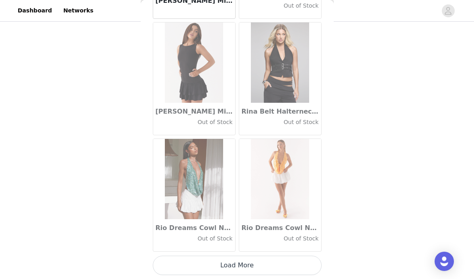
click at [243, 261] on button "Load More" at bounding box center [237, 265] width 169 height 19
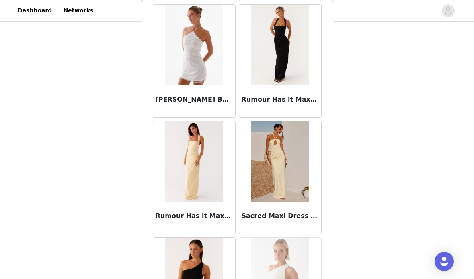
scroll to position [40572, 0]
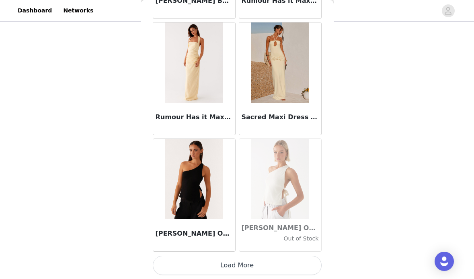
click at [253, 268] on button "Load More" at bounding box center [237, 265] width 169 height 19
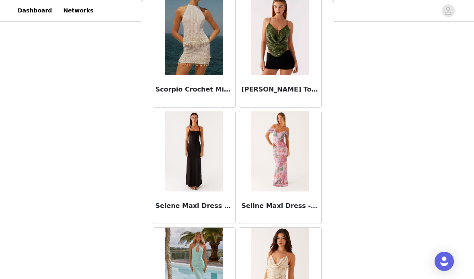
scroll to position [41737, 0]
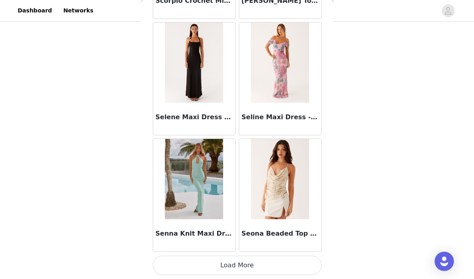
click at [237, 262] on button "Load More" at bounding box center [237, 265] width 169 height 19
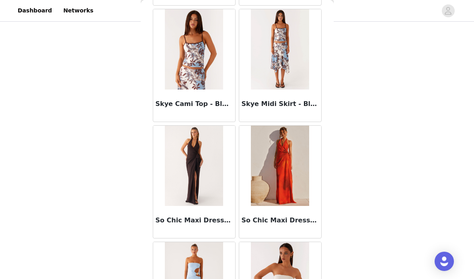
scroll to position [42450, 0]
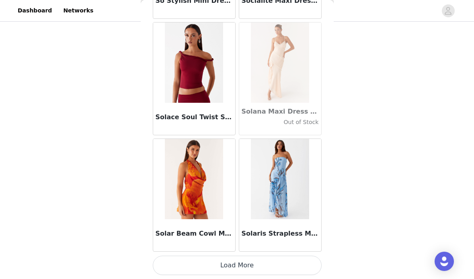
click at [231, 264] on button "Load More" at bounding box center [237, 265] width 169 height 19
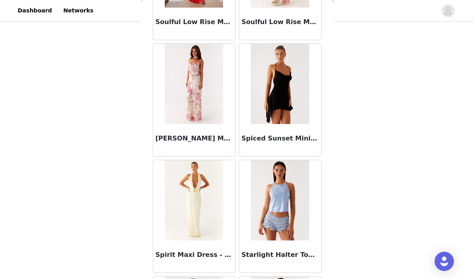
scroll to position [44068, 0]
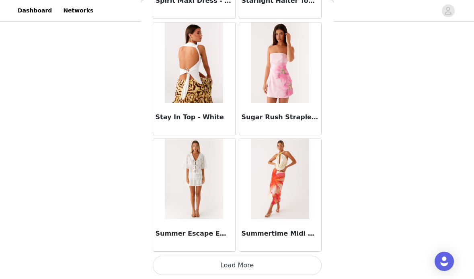
click at [243, 261] on button "Load More" at bounding box center [237, 265] width 169 height 19
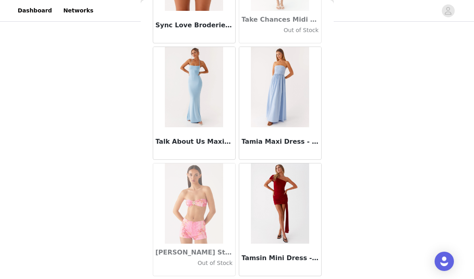
scroll to position [45233, 0]
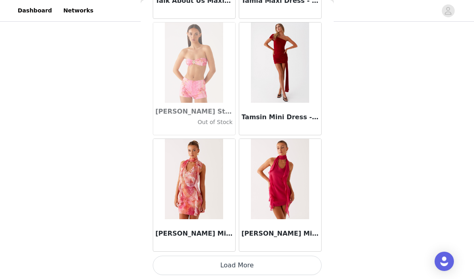
click at [238, 268] on button "Load More" at bounding box center [237, 265] width 169 height 19
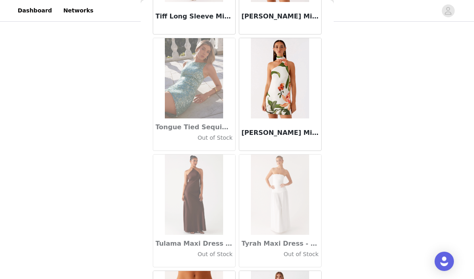
scroll to position [46398, 0]
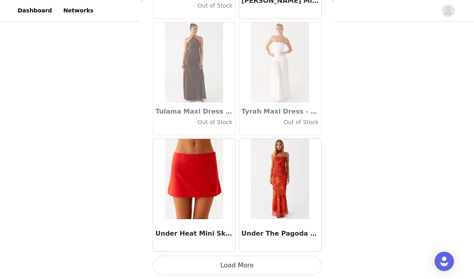
click at [224, 266] on button "Load More" at bounding box center [237, 265] width 169 height 19
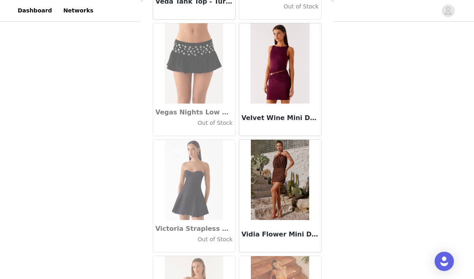
scroll to position [47564, 0]
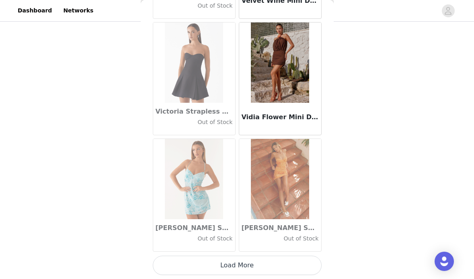
click at [242, 267] on button "Load More" at bounding box center [237, 265] width 169 height 19
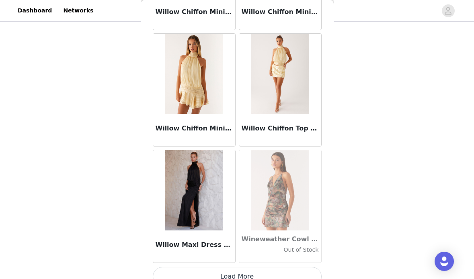
scroll to position [48729, 0]
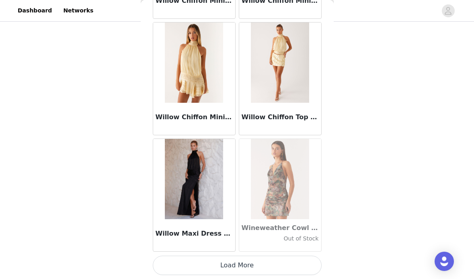
click at [239, 268] on button "Load More" at bounding box center [237, 265] width 169 height 19
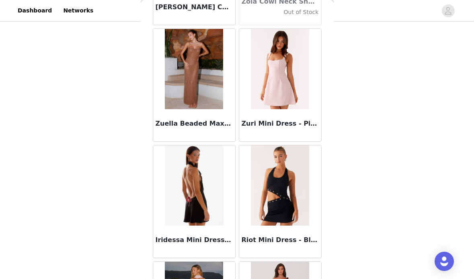
scroll to position [49894, 0]
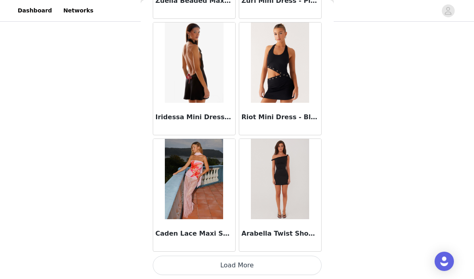
click at [232, 269] on button "Load More" at bounding box center [237, 265] width 169 height 19
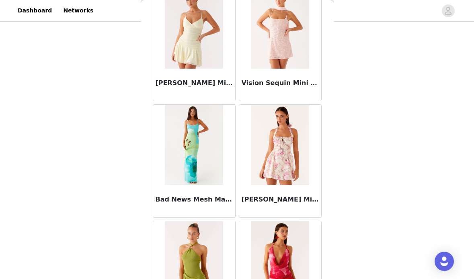
scroll to position [51059, 0]
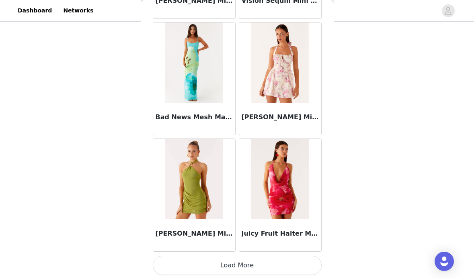
click at [225, 271] on button "Load More" at bounding box center [237, 265] width 169 height 19
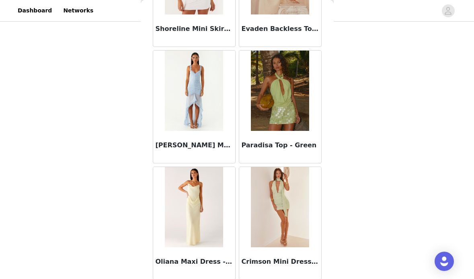
scroll to position [51845, 0]
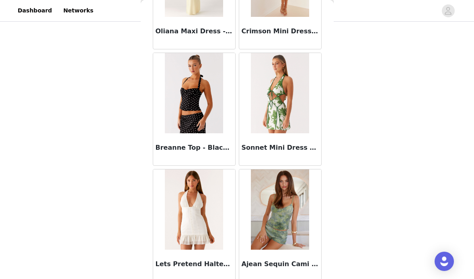
click at [278, 102] on img at bounding box center [280, 93] width 58 height 80
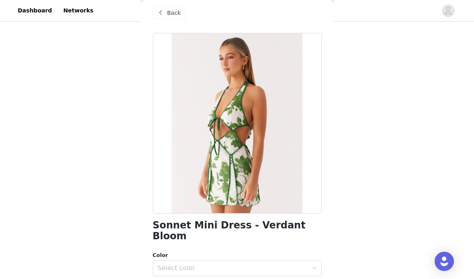
scroll to position [151, 0]
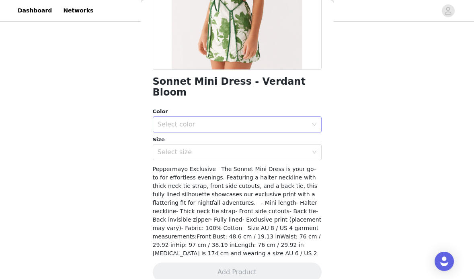
click at [252, 117] on div "Select color" at bounding box center [235, 124] width 154 height 15
click at [215, 128] on li "Verdant Bloom" at bounding box center [237, 131] width 169 height 13
click at [216, 147] on div "Select size" at bounding box center [235, 152] width 154 height 15
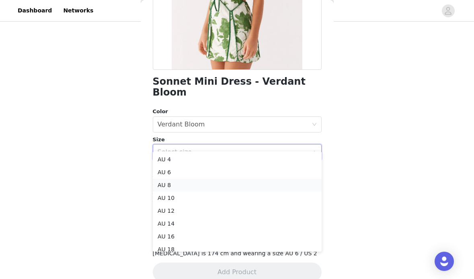
click at [185, 185] on li "AU 8" at bounding box center [237, 185] width 169 height 13
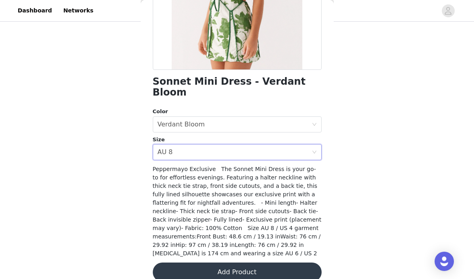
scroll to position [153, 0]
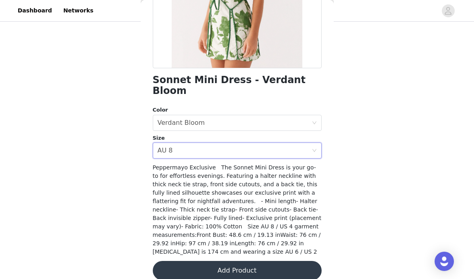
click at [210, 262] on button "Add Product" at bounding box center [237, 270] width 169 height 19
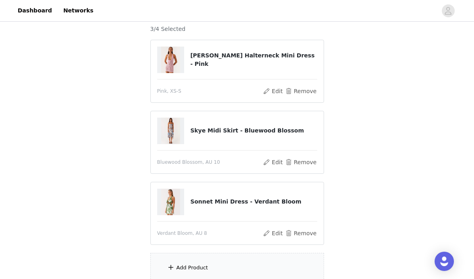
click at [210, 262] on div "Add Product" at bounding box center [237, 268] width 174 height 30
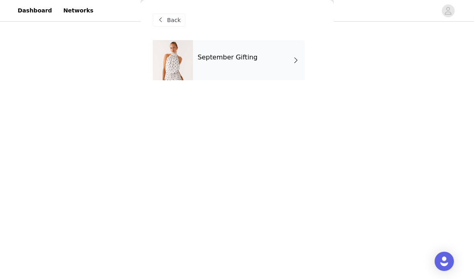
click at [242, 62] on div "September Gifting" at bounding box center [249, 60] width 112 height 40
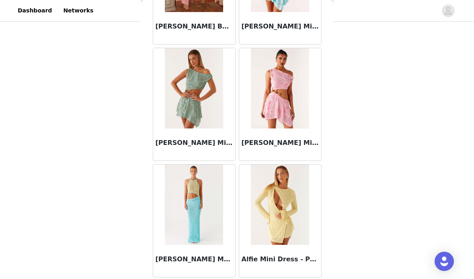
scroll to position [950, 0]
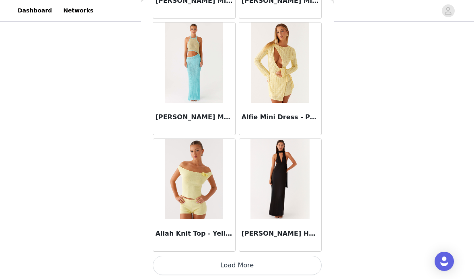
click at [232, 263] on button "Load More" at bounding box center [237, 265] width 169 height 19
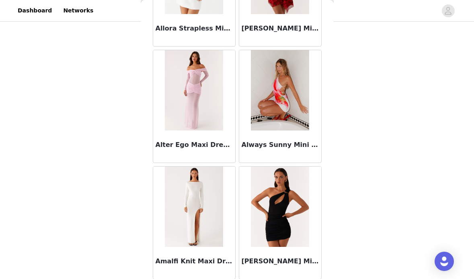
scroll to position [2116, 0]
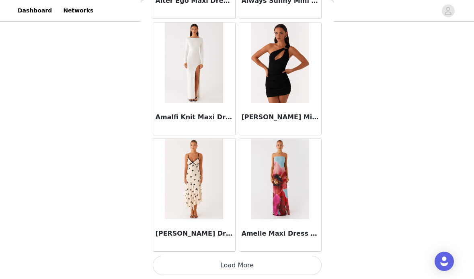
click at [235, 260] on button "Load More" at bounding box center [237, 265] width 169 height 19
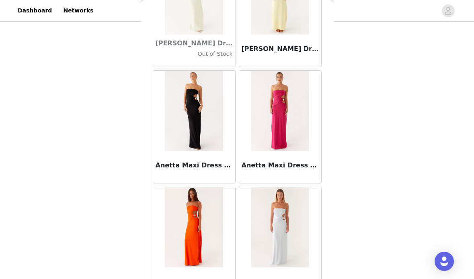
scroll to position [3281, 0]
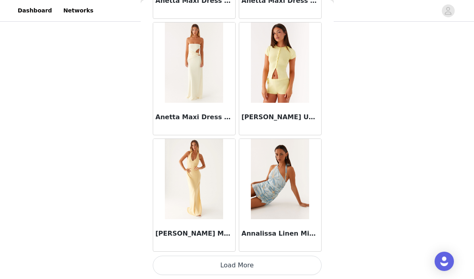
click at [228, 271] on button "Load More" at bounding box center [237, 265] width 169 height 19
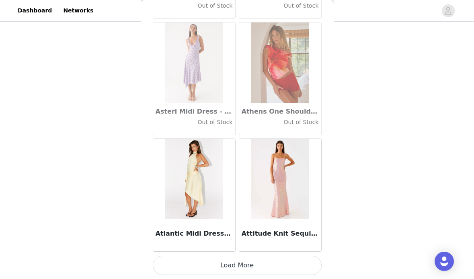
click at [240, 262] on button "Load More" at bounding box center [237, 265] width 169 height 19
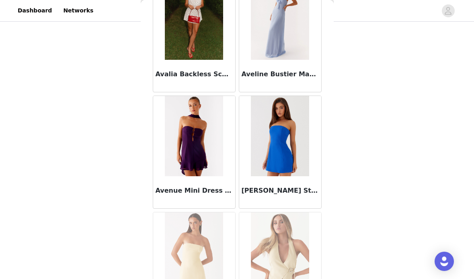
scroll to position [5612, 0]
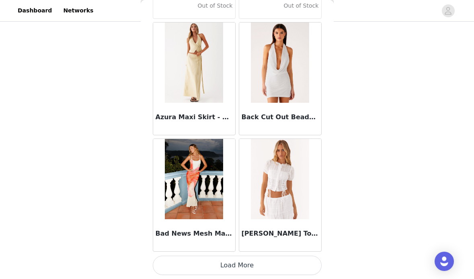
click at [230, 266] on button "Load More" at bounding box center [237, 265] width 169 height 19
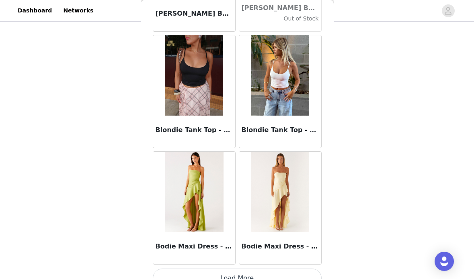
scroll to position [6777, 0]
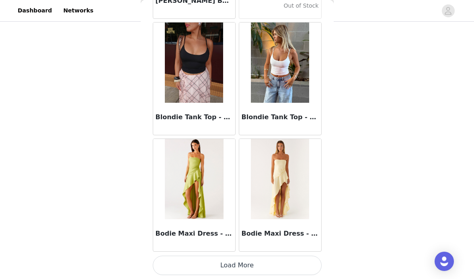
click at [240, 268] on button "Load More" at bounding box center [237, 265] width 169 height 19
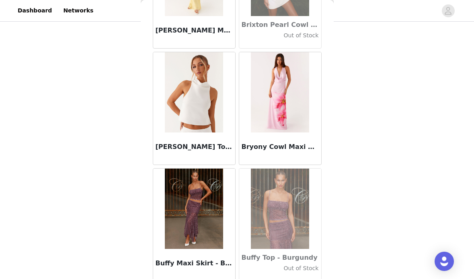
scroll to position [7942, 0]
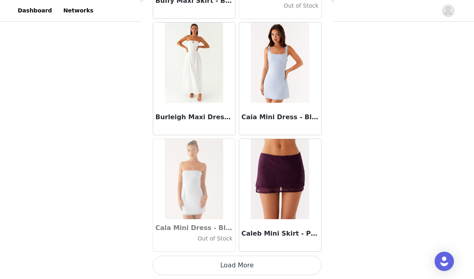
click at [237, 264] on button "Load More" at bounding box center [237, 265] width 169 height 19
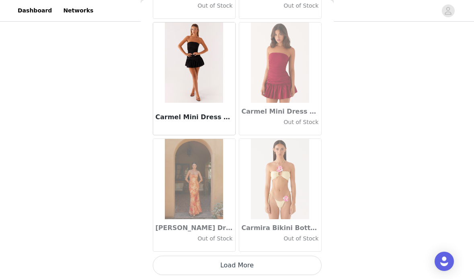
click at [240, 263] on button "Load More" at bounding box center [237, 265] width 169 height 19
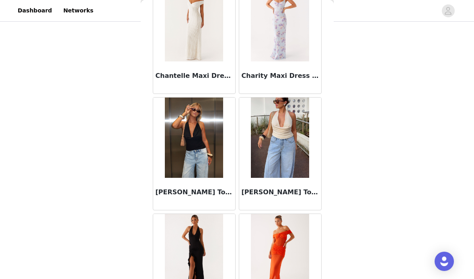
scroll to position [10273, 0]
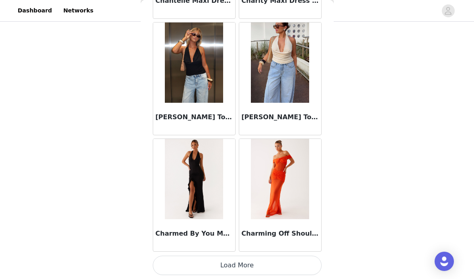
click at [241, 272] on button "Load More" at bounding box center [237, 265] width 169 height 19
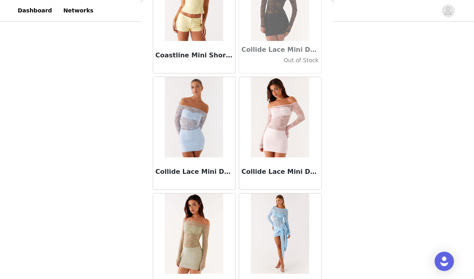
scroll to position [11438, 0]
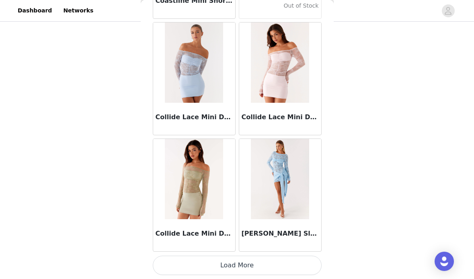
click at [230, 264] on button "Load More" at bounding box center [237, 265] width 169 height 19
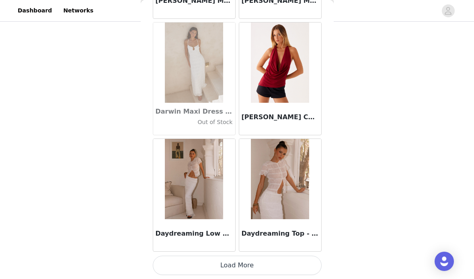
click at [233, 270] on button "Load More" at bounding box center [237, 265] width 169 height 19
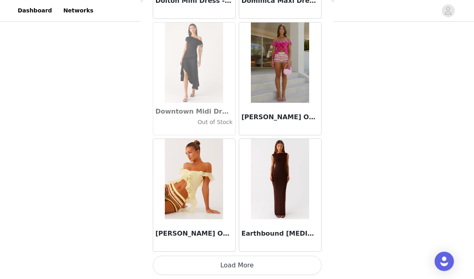
click at [240, 263] on button "Load More" at bounding box center [237, 265] width 169 height 19
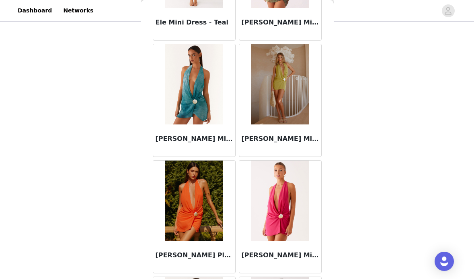
scroll to position [14934, 0]
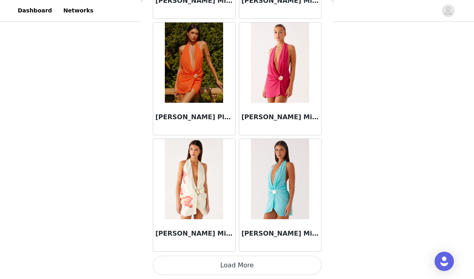
click at [237, 267] on button "Load More" at bounding box center [237, 265] width 169 height 19
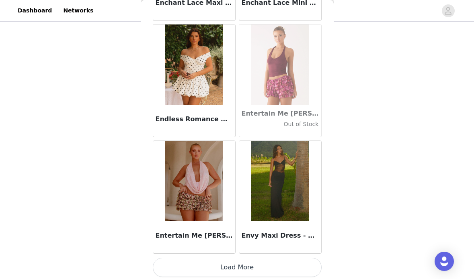
scroll to position [16100, 0]
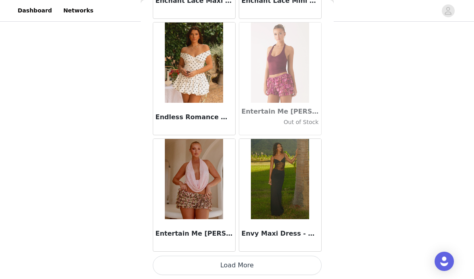
click at [240, 264] on button "Load More" at bounding box center [237, 265] width 169 height 19
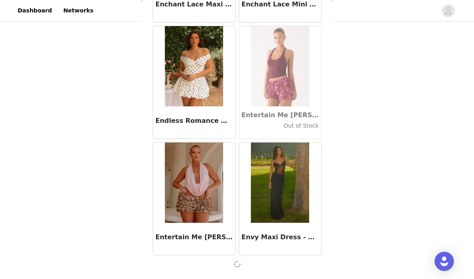
scroll to position [16096, 0]
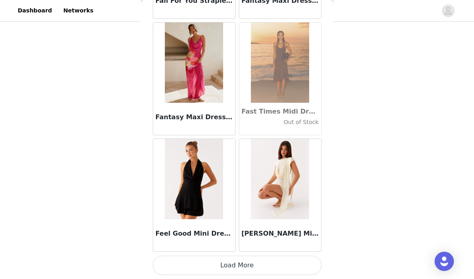
click at [240, 265] on button "Load More" at bounding box center [237, 265] width 169 height 19
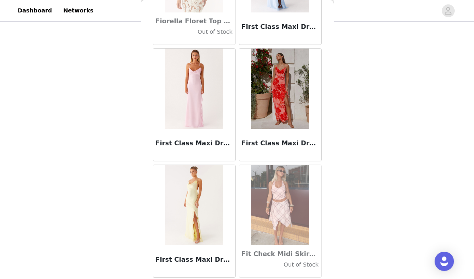
scroll to position [18430, 0]
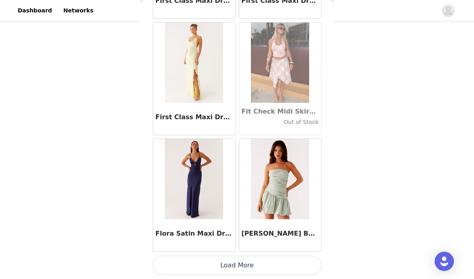
click at [239, 266] on button "Load More" at bounding box center [237, 265] width 169 height 19
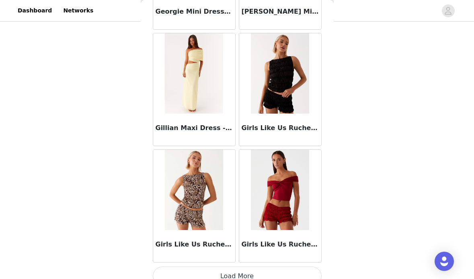
scroll to position [19596, 0]
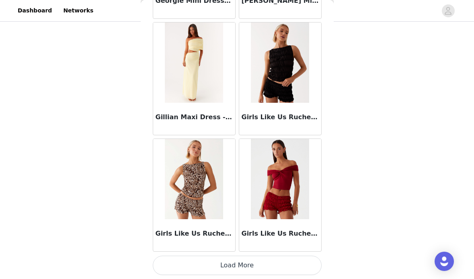
click at [237, 266] on button "Load More" at bounding box center [237, 265] width 169 height 19
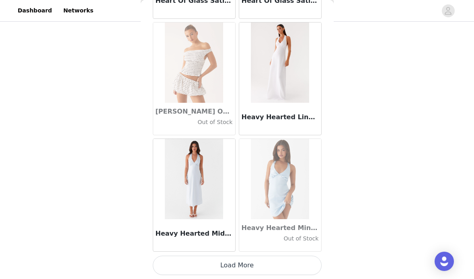
click at [237, 269] on button "Load More" at bounding box center [237, 265] width 169 height 19
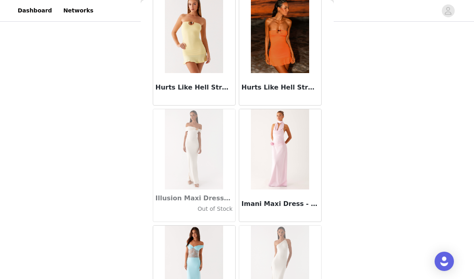
scroll to position [21926, 0]
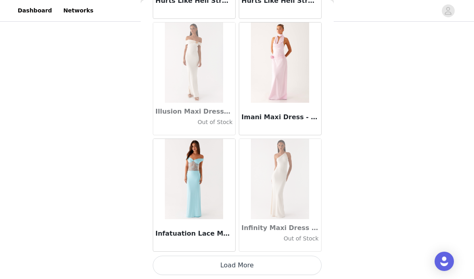
click at [222, 262] on button "Load More" at bounding box center [237, 265] width 169 height 19
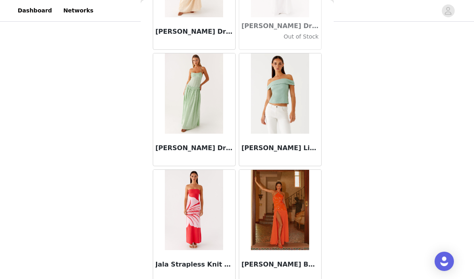
scroll to position [23092, 0]
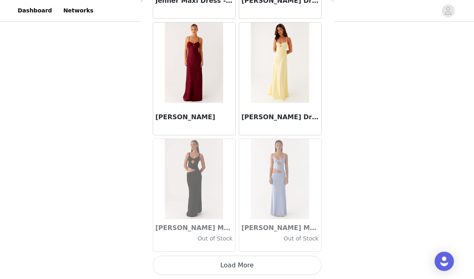
click at [246, 269] on button "Load More" at bounding box center [237, 265] width 169 height 19
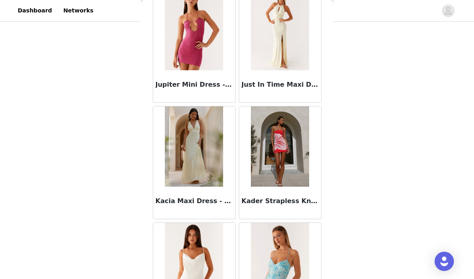
scroll to position [24257, 0]
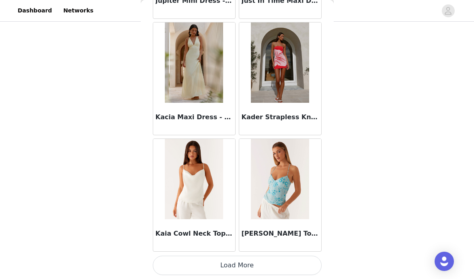
click at [265, 260] on button "Load More" at bounding box center [237, 265] width 169 height 19
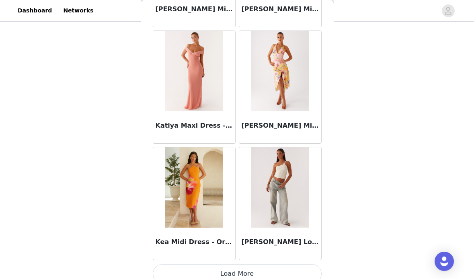
scroll to position [25422, 0]
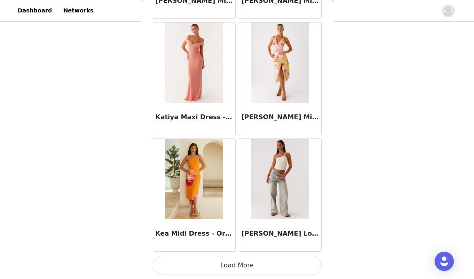
click at [229, 264] on button "Load More" at bounding box center [237, 265] width 169 height 19
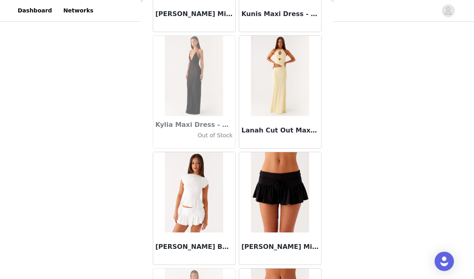
scroll to position [26588, 0]
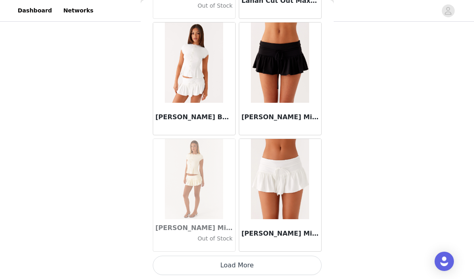
click at [231, 265] on button "Load More" at bounding box center [237, 265] width 169 height 19
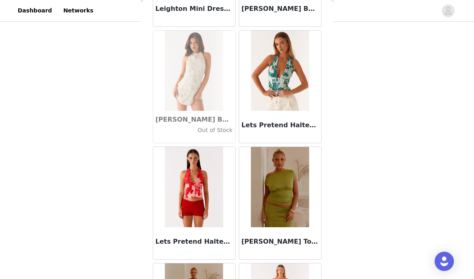
scroll to position [27753, 0]
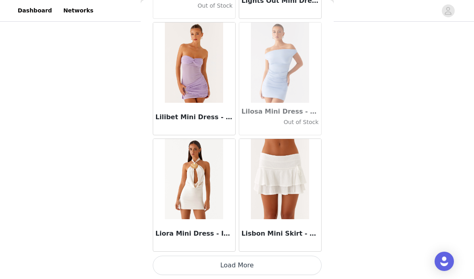
click at [244, 260] on button "Load More" at bounding box center [237, 265] width 169 height 19
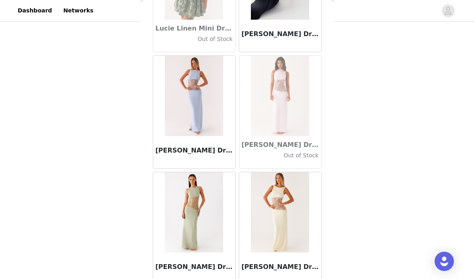
scroll to position [28918, 0]
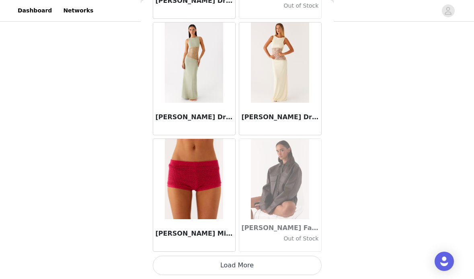
click at [235, 264] on button "Load More" at bounding box center [237, 265] width 169 height 19
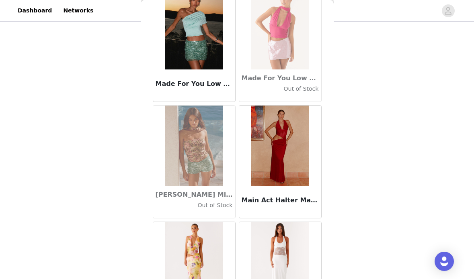
scroll to position [30084, 0]
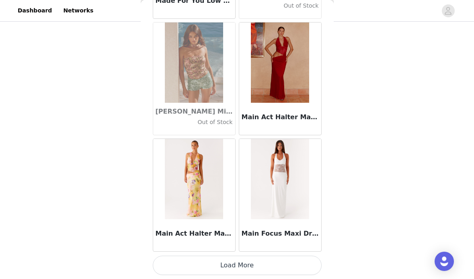
click at [234, 262] on button "Load More" at bounding box center [237, 265] width 169 height 19
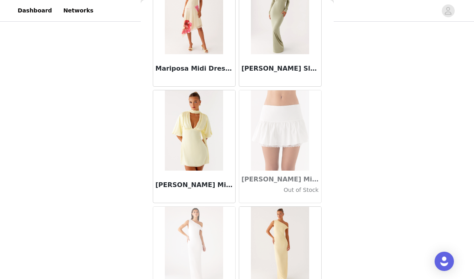
scroll to position [31249, 0]
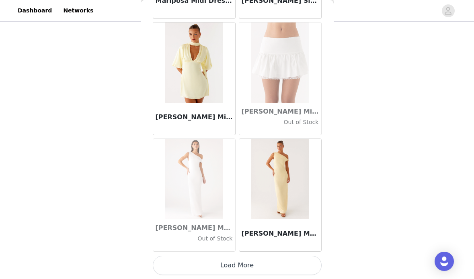
click at [242, 265] on button "Load More" at bounding box center [237, 265] width 169 height 19
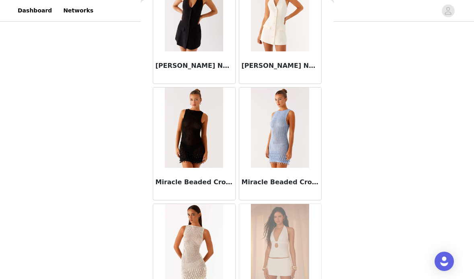
scroll to position [32414, 0]
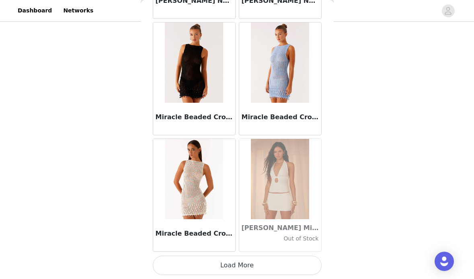
click at [242, 267] on button "Load More" at bounding box center [237, 265] width 169 height 19
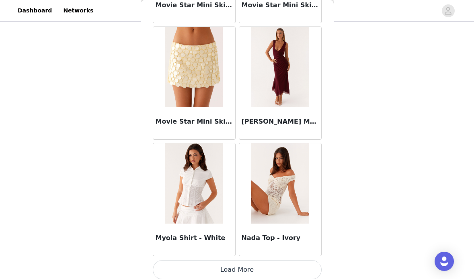
scroll to position [33580, 0]
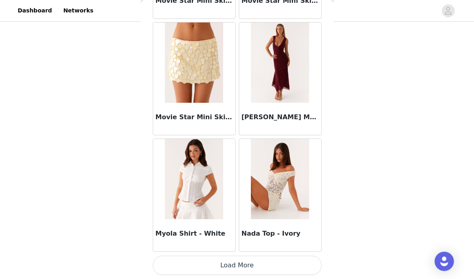
click at [234, 261] on button "Load More" at bounding box center [237, 265] width 169 height 19
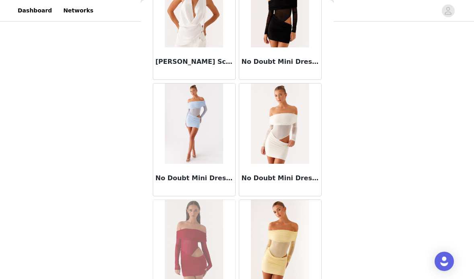
scroll to position [34745, 0]
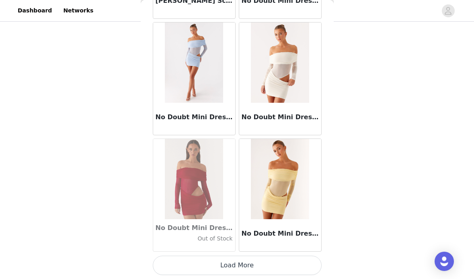
click at [236, 263] on button "Load More" at bounding box center [237, 265] width 169 height 19
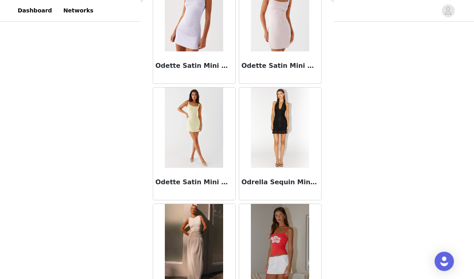
scroll to position [35910, 0]
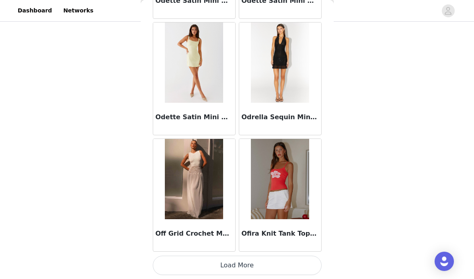
click at [241, 266] on button "Load More" at bounding box center [237, 265] width 169 height 19
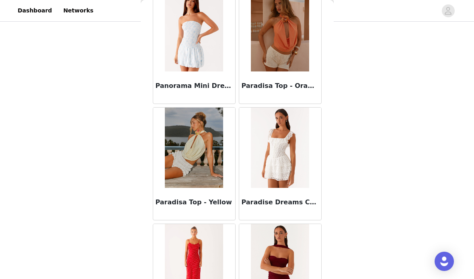
scroll to position [37076, 0]
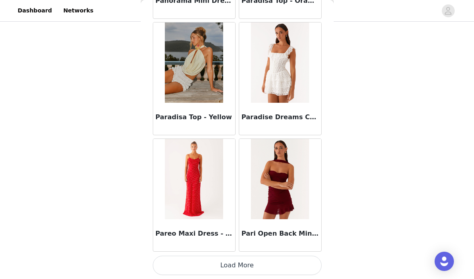
click at [233, 267] on button "Load More" at bounding box center [237, 265] width 169 height 19
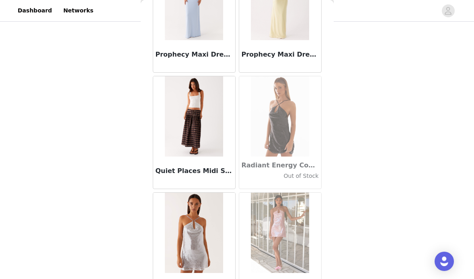
scroll to position [38241, 0]
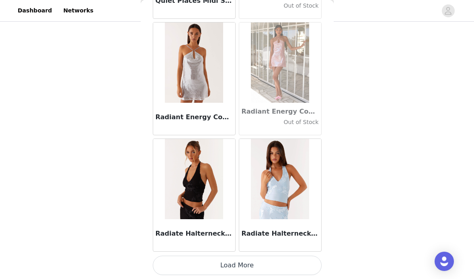
click at [237, 260] on button "Load More" at bounding box center [237, 265] width 169 height 19
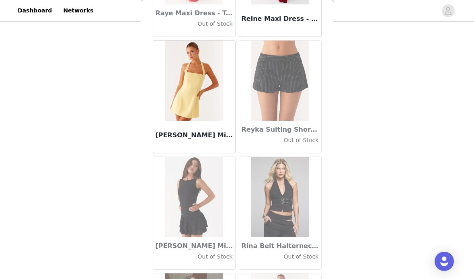
scroll to position [39406, 0]
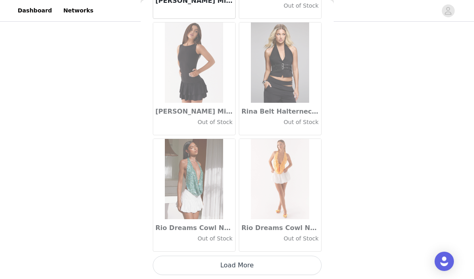
click at [236, 267] on button "Load More" at bounding box center [237, 265] width 169 height 19
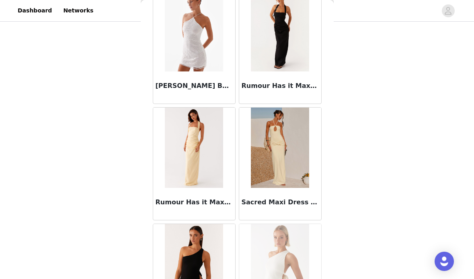
scroll to position [40572, 0]
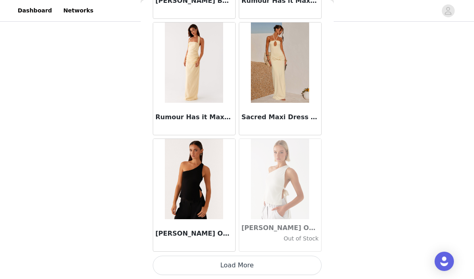
click at [239, 262] on button "Load More" at bounding box center [237, 265] width 169 height 19
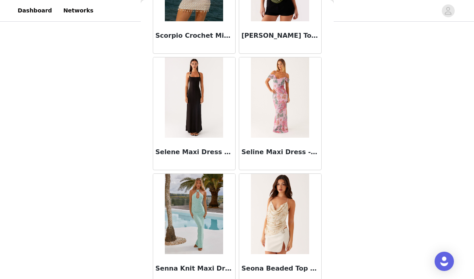
scroll to position [41737, 0]
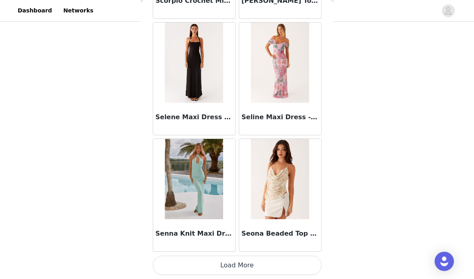
click at [243, 261] on button "Load More" at bounding box center [237, 265] width 169 height 19
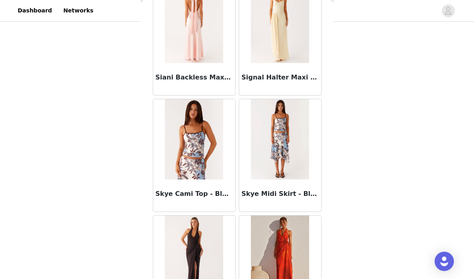
scroll to position [42475, 0]
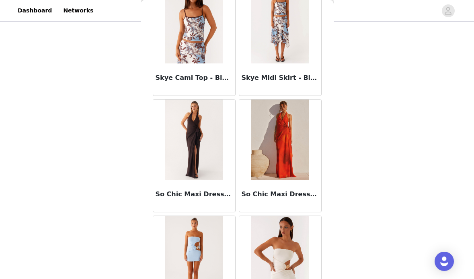
click at [199, 61] on img at bounding box center [194, 23] width 58 height 80
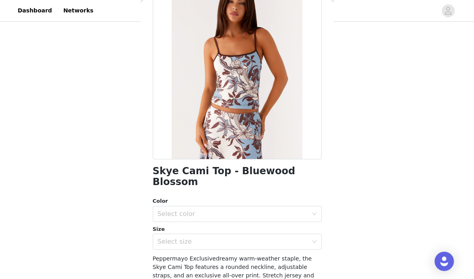
scroll to position [63, 0]
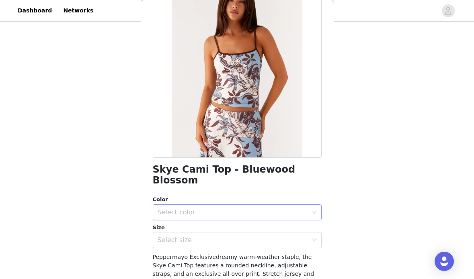
click at [246, 209] on div "Select color" at bounding box center [233, 213] width 150 height 8
click at [198, 217] on li "Bluewood Blossom" at bounding box center [237, 219] width 169 height 13
click at [201, 236] on div "Select size" at bounding box center [233, 240] width 150 height 8
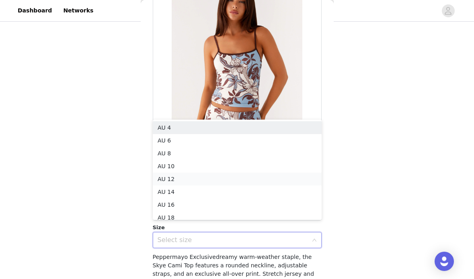
scroll to position [4, 0]
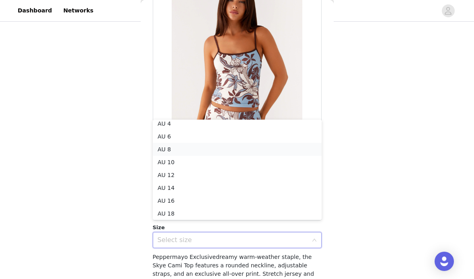
click at [183, 151] on li "AU 8" at bounding box center [237, 149] width 169 height 13
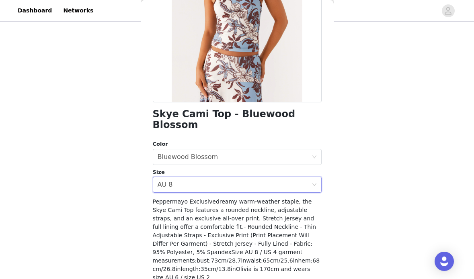
scroll to position [144, 0]
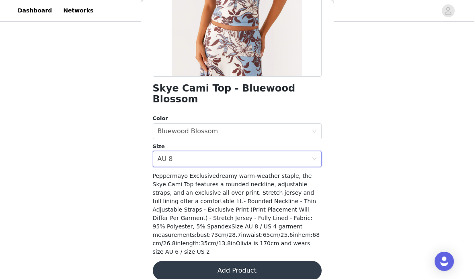
click at [213, 261] on button "Add Product" at bounding box center [237, 270] width 169 height 19
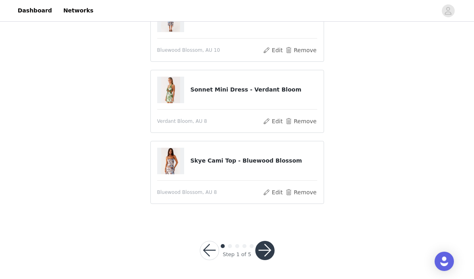
scroll to position [162, 0]
click at [264, 252] on button "button" at bounding box center [264, 250] width 19 height 19
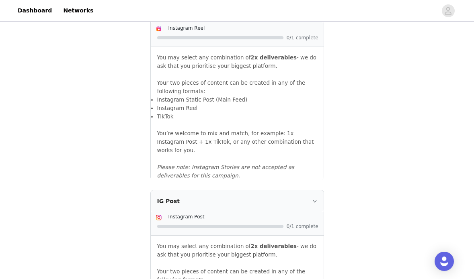
scroll to position [909, 0]
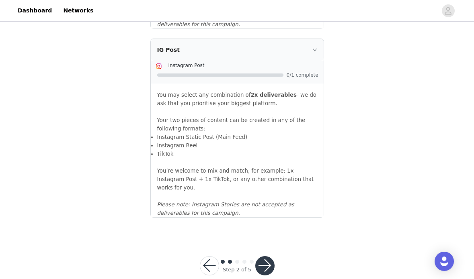
click at [268, 256] on button "button" at bounding box center [264, 265] width 19 height 19
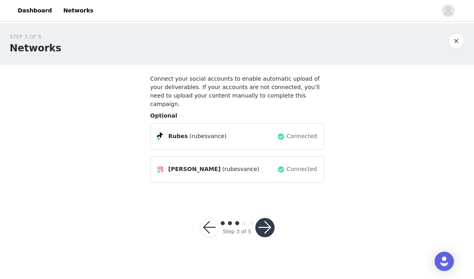
click at [272, 218] on button "button" at bounding box center [264, 227] width 19 height 19
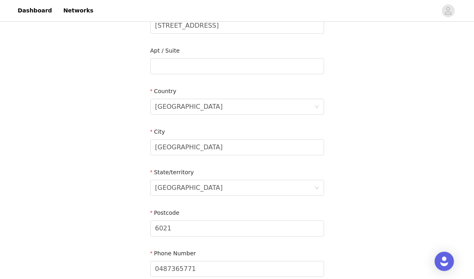
scroll to position [302, 0]
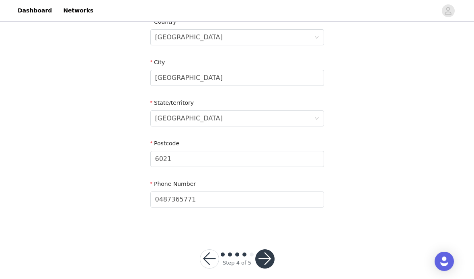
click at [267, 250] on button "button" at bounding box center [264, 259] width 19 height 19
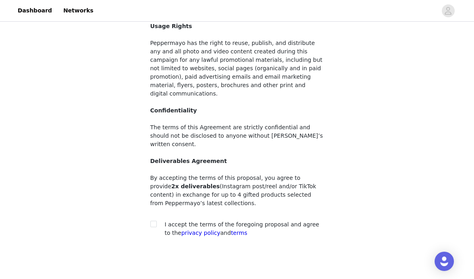
scroll to position [92, 0]
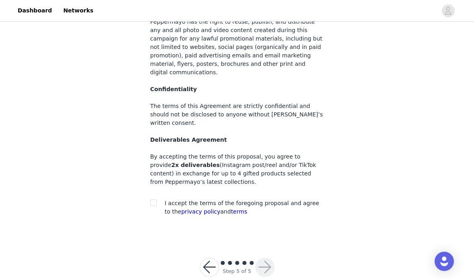
click at [156, 199] on div at bounding box center [155, 203] width 11 height 8
click at [152, 200] on input "checkbox" at bounding box center [153, 203] width 6 height 6
checkbox input "true"
click at [270, 258] on button "button" at bounding box center [264, 267] width 19 height 19
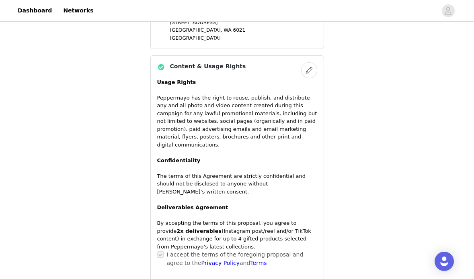
scroll to position [688, 0]
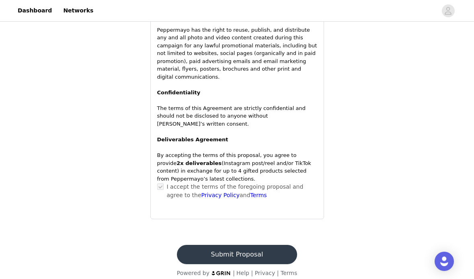
click at [244, 246] on button "Submit Proposal" at bounding box center [237, 254] width 120 height 19
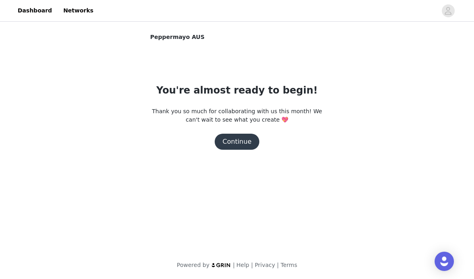
click at [232, 145] on button "Continue" at bounding box center [237, 142] width 45 height 16
